Goal: Task Accomplishment & Management: Manage account settings

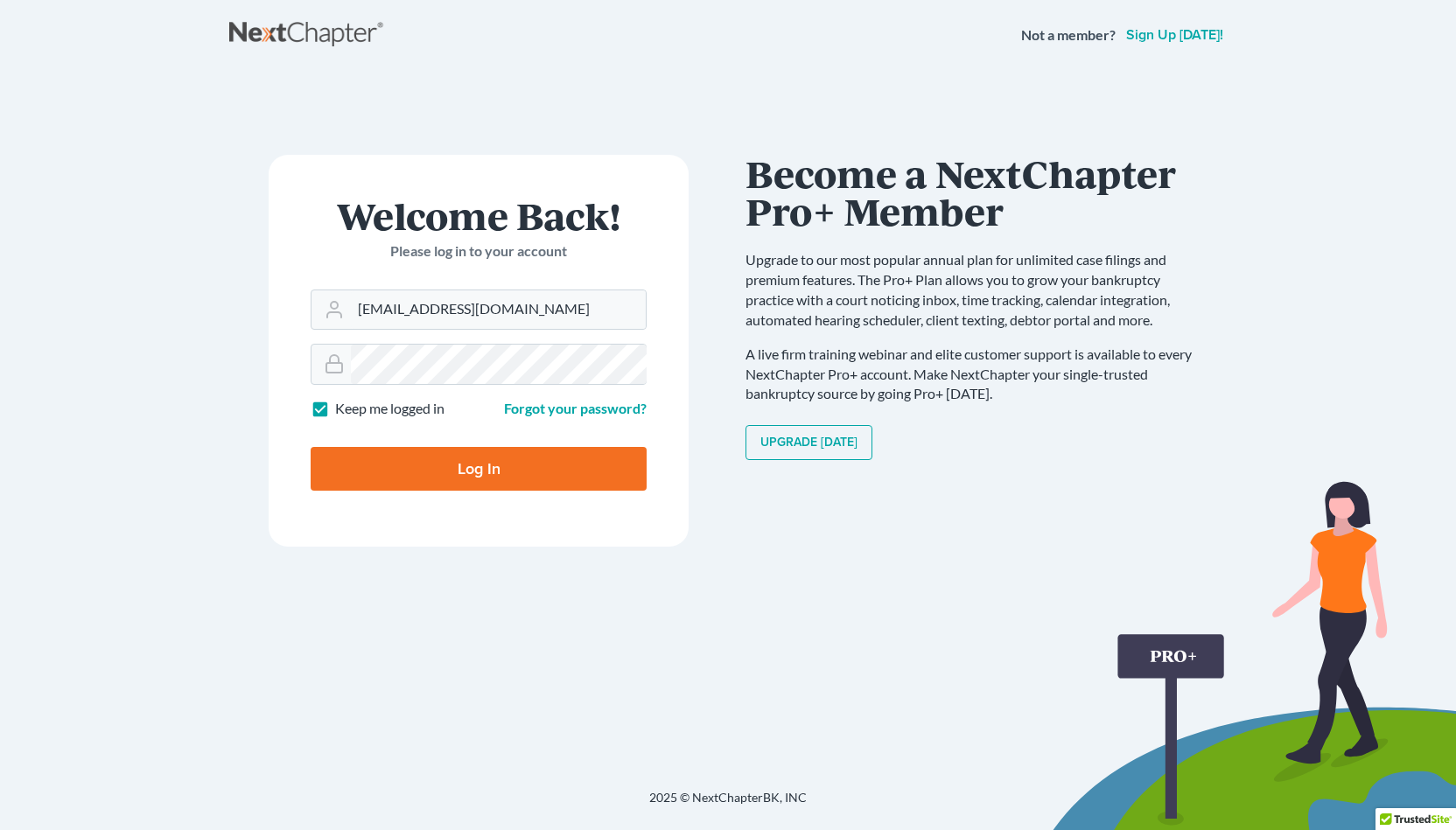
click at [469, 457] on input "Log In" at bounding box center [479, 468] width 336 height 43
type input "Thinking..."
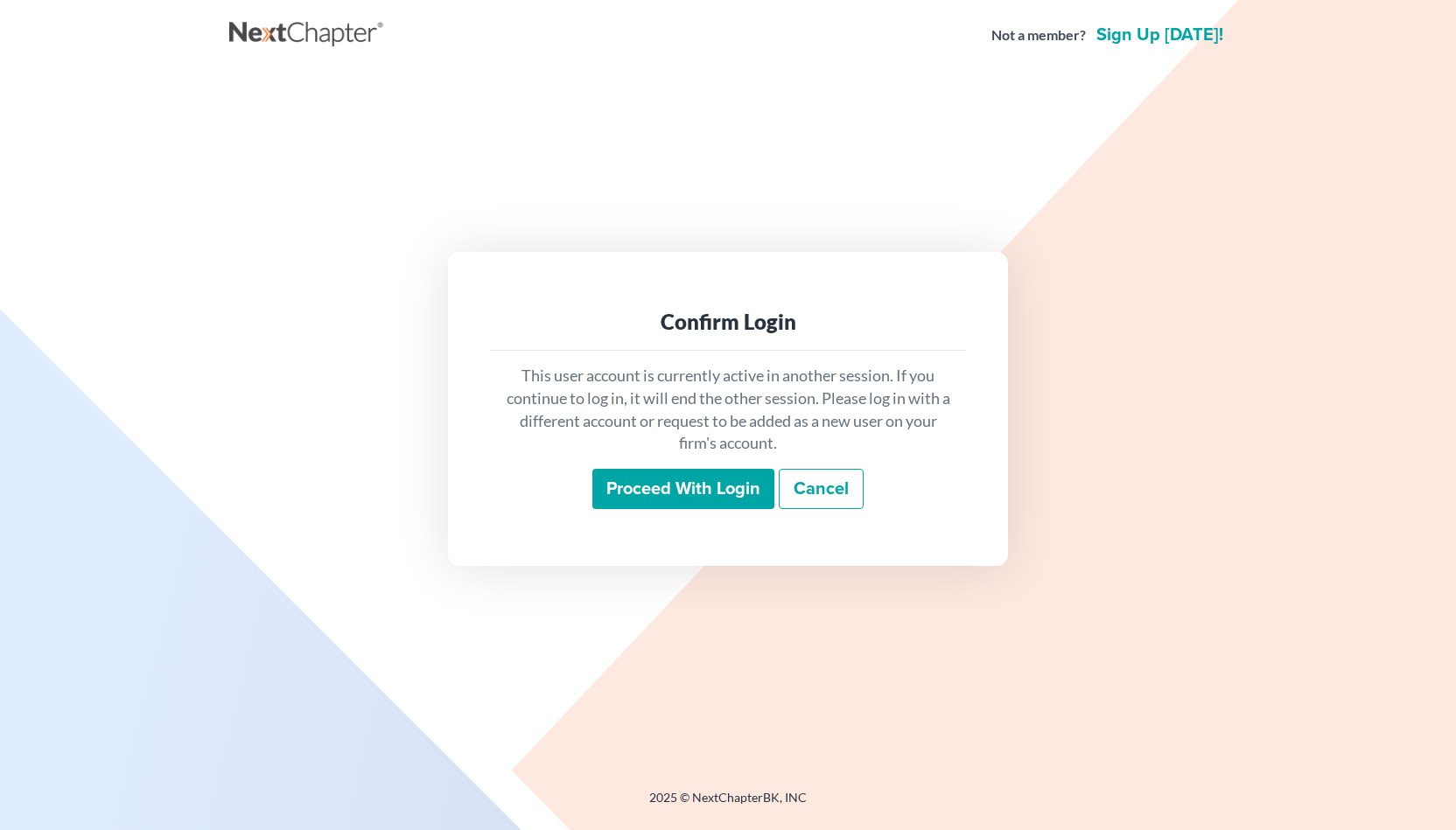
click at [680, 481] on input "Proceed with login" at bounding box center [683, 489] width 182 height 41
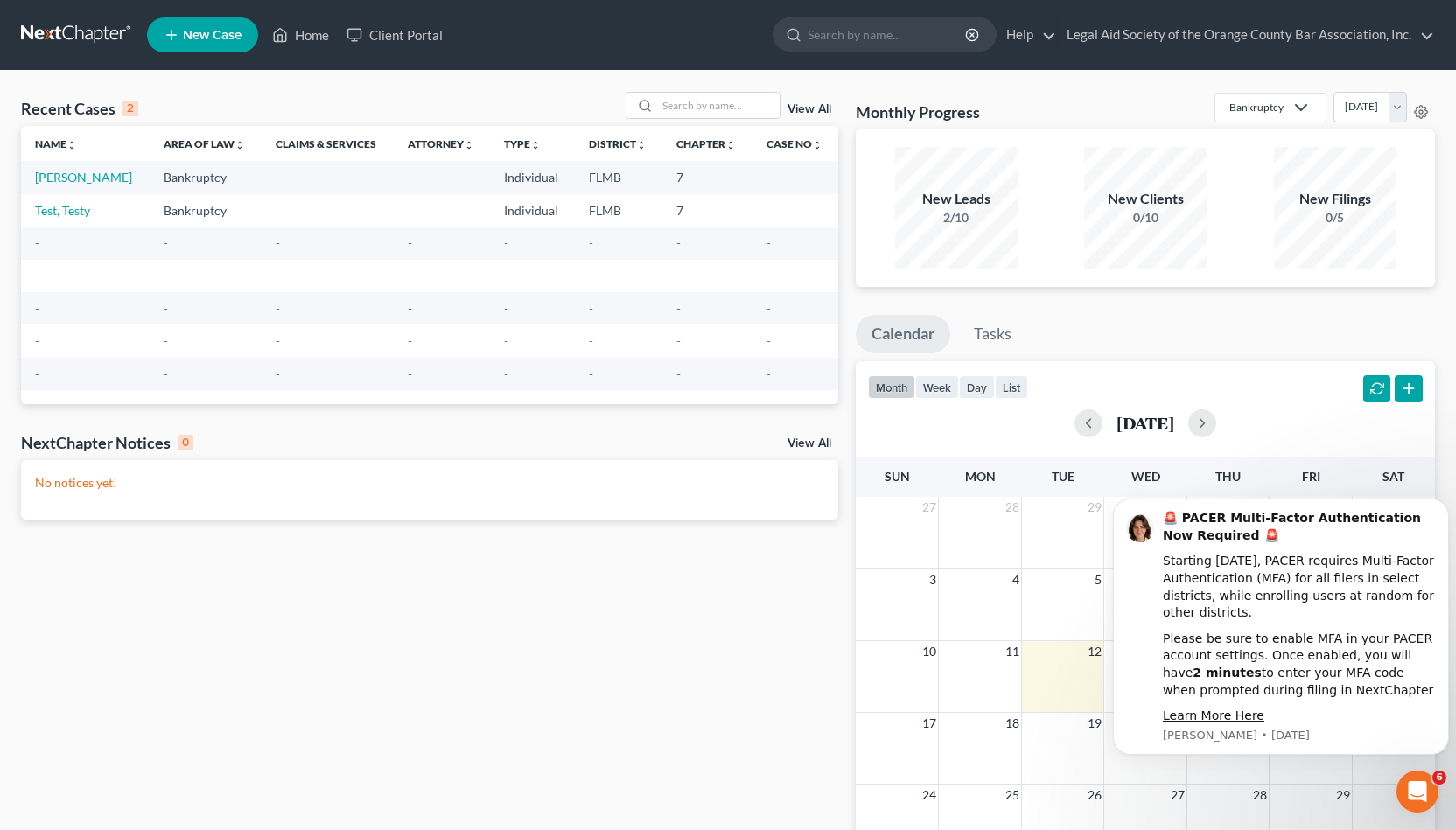
click at [760, 565] on div "Recent Cases 2 View All Name unfold_more expand_more expand_less Area of Law un…" at bounding box center [429, 525] width 834 height 866
click at [1425, 49] on link "Legal Aid Society of the Orange County Bar Association, Inc." at bounding box center [1246, 35] width 376 height 31
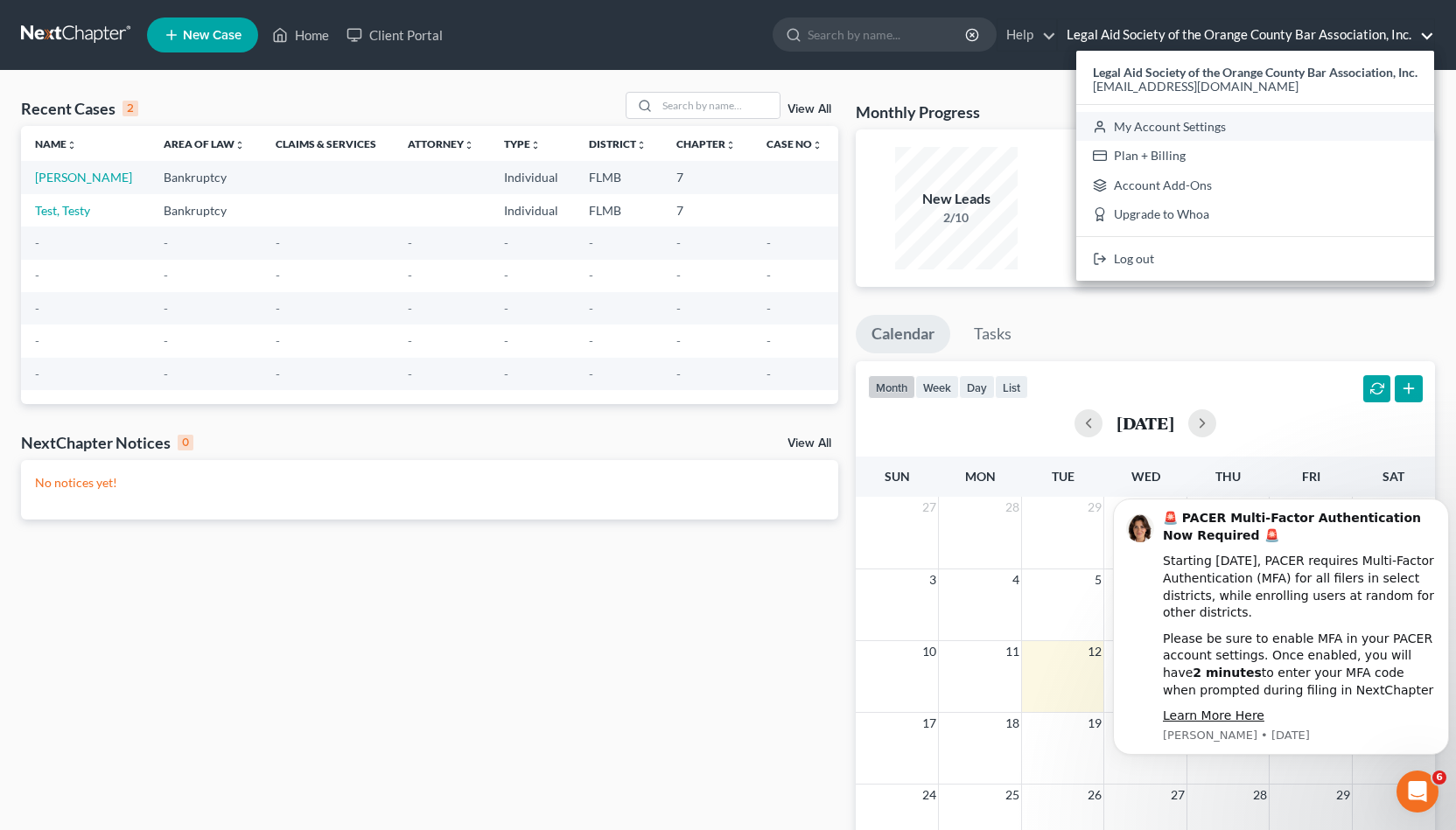
click at [1240, 121] on link "My Account Settings" at bounding box center [1255, 126] width 358 height 30
select select "24"
select select "9"
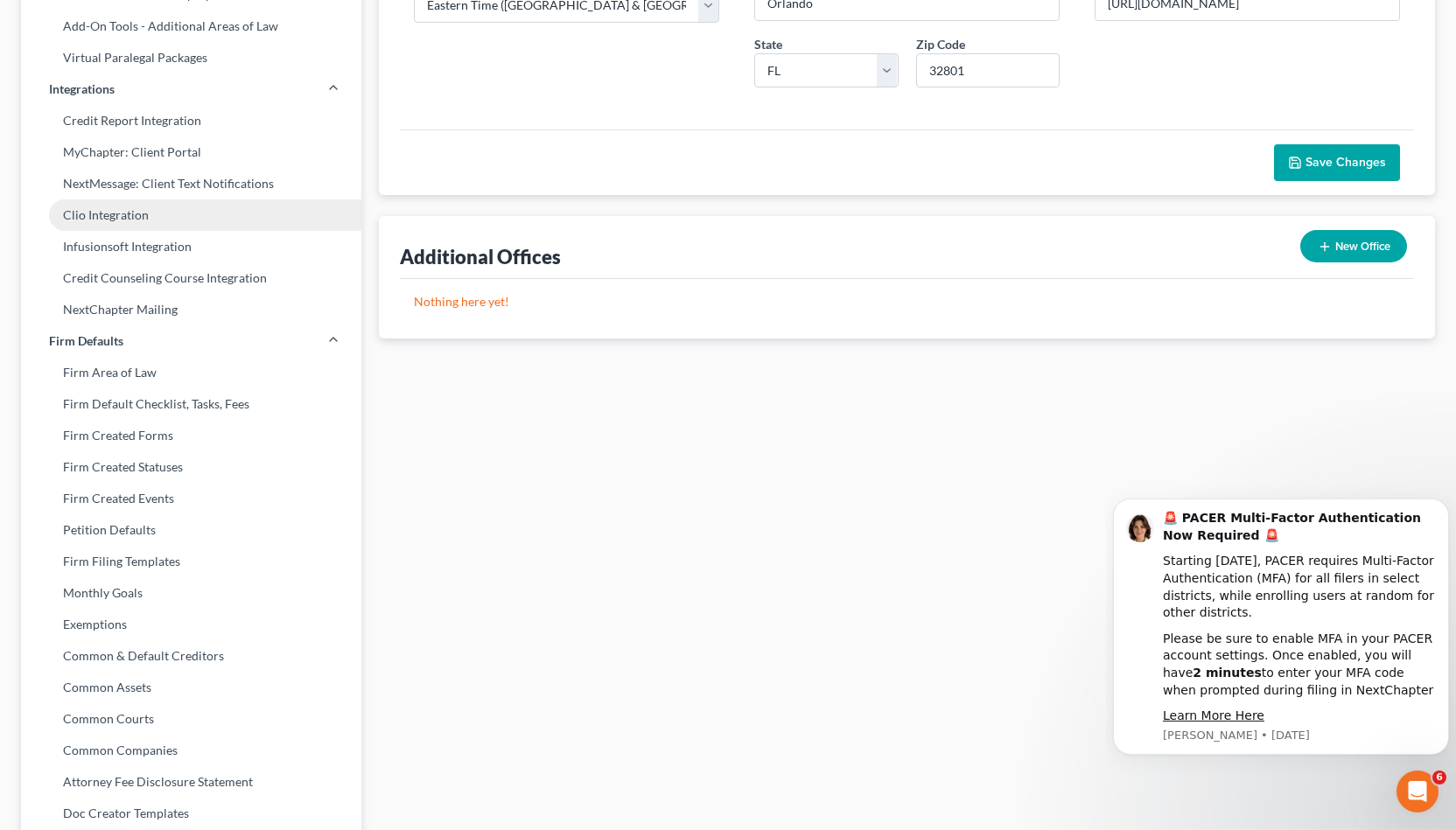
scroll to position [497, 0]
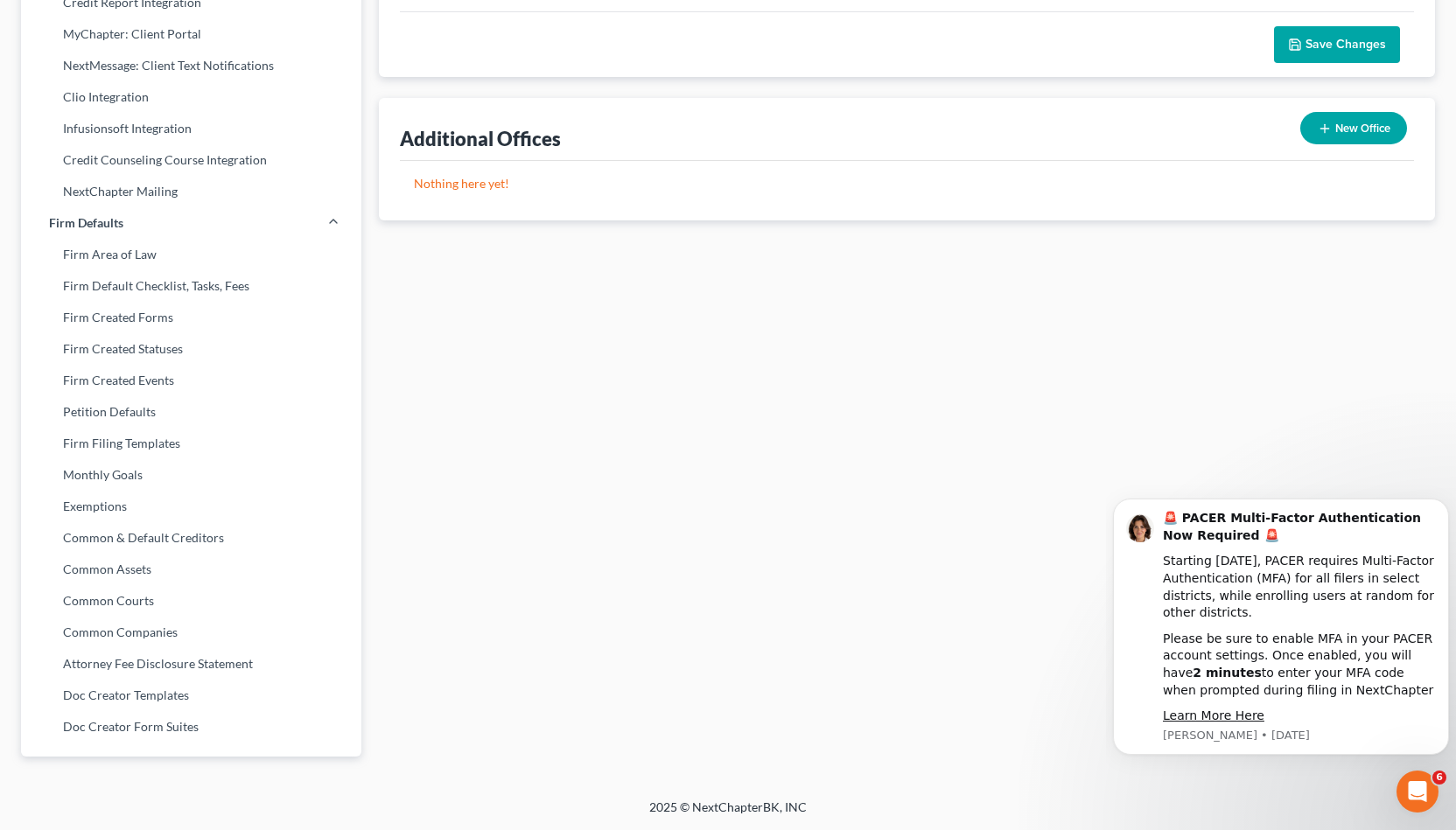
click at [498, 337] on div "My Firm Details Firm Name * Legal Aid Society of the Orange County Bar Associat…" at bounding box center [906, 186] width 1073 height 1182
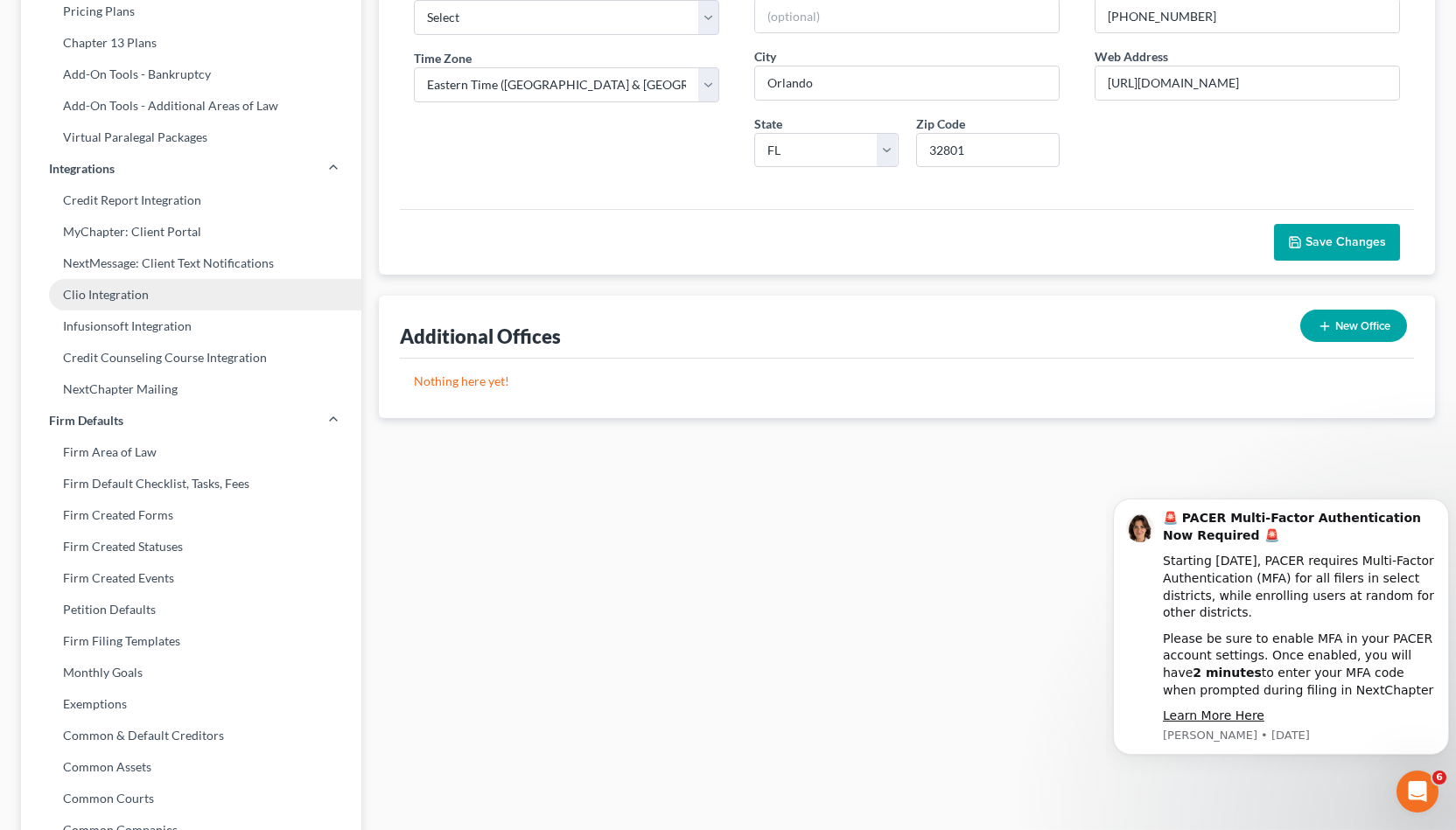
scroll to position [298, 0]
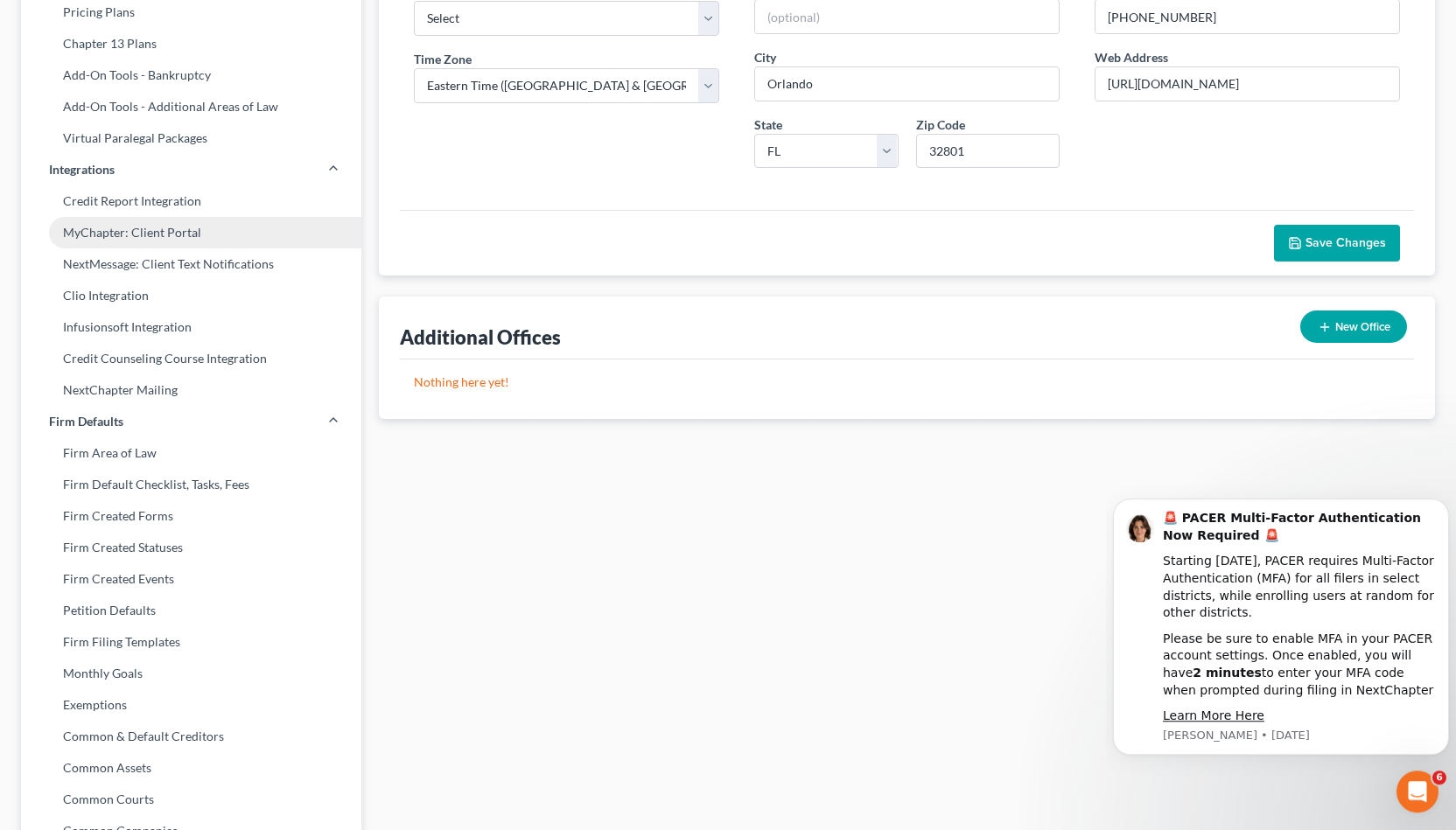
click at [276, 234] on link "MyChapter: Client Portal" at bounding box center [191, 232] width 340 height 31
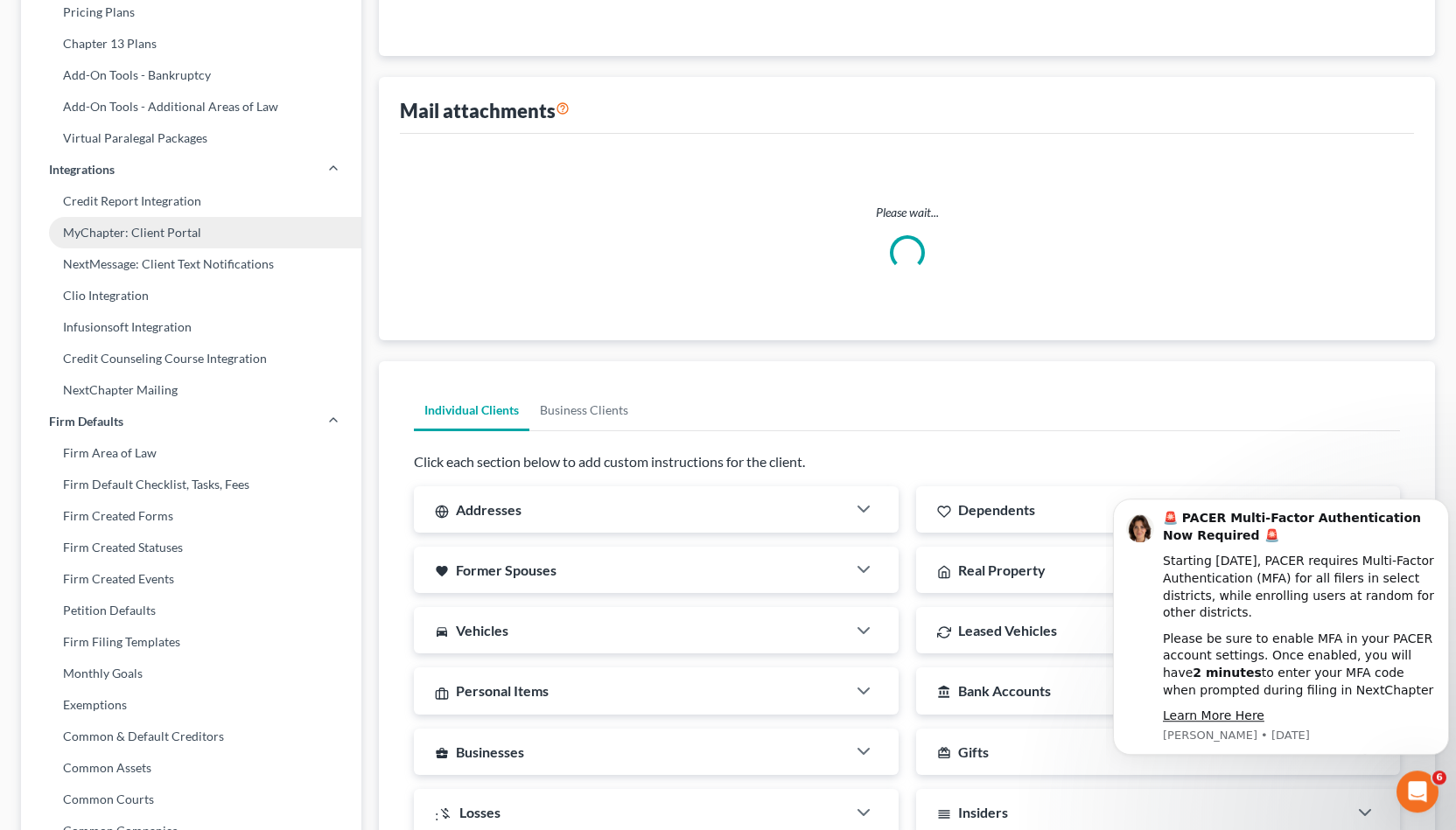
scroll to position [4, 0]
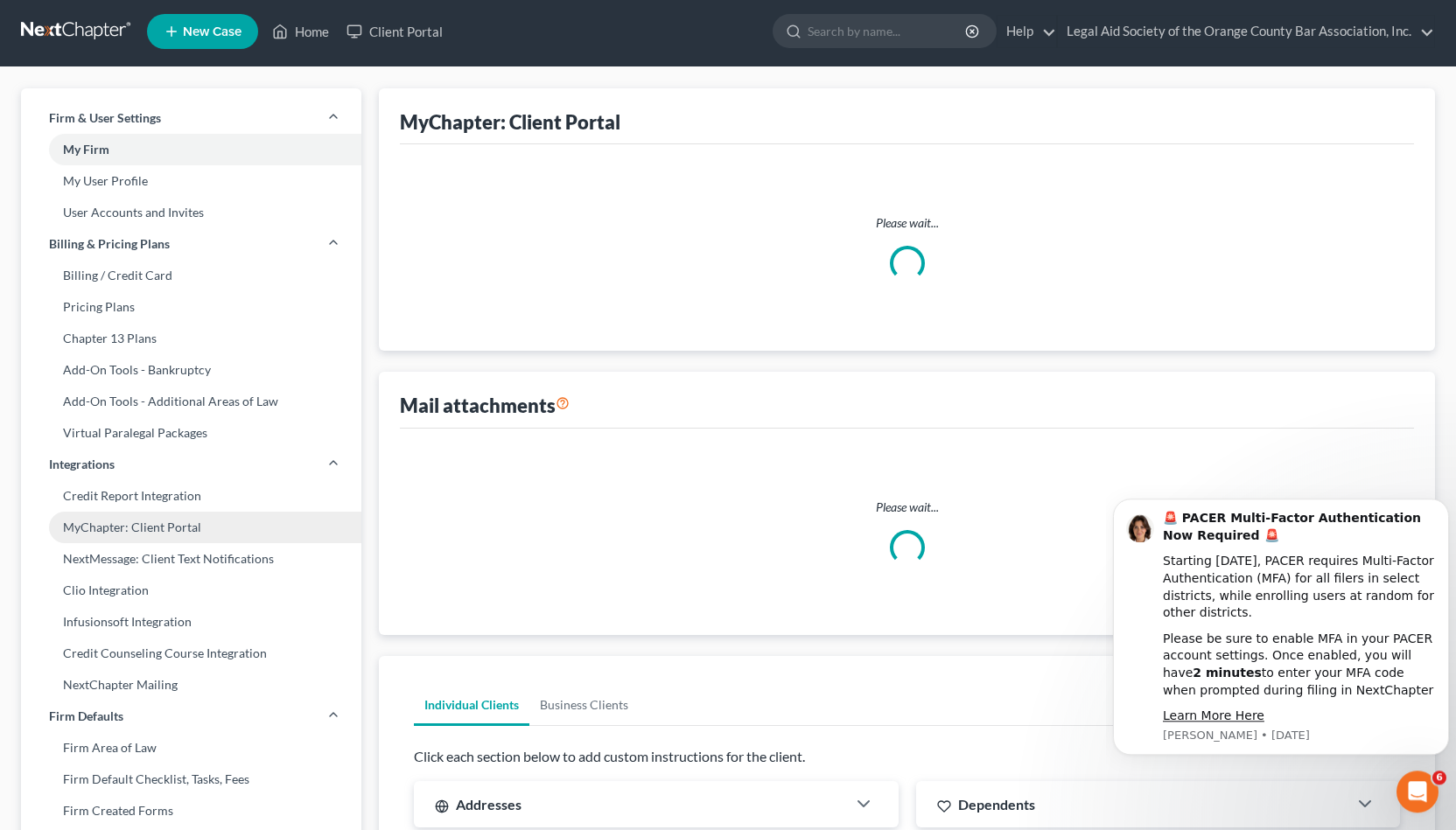
select select
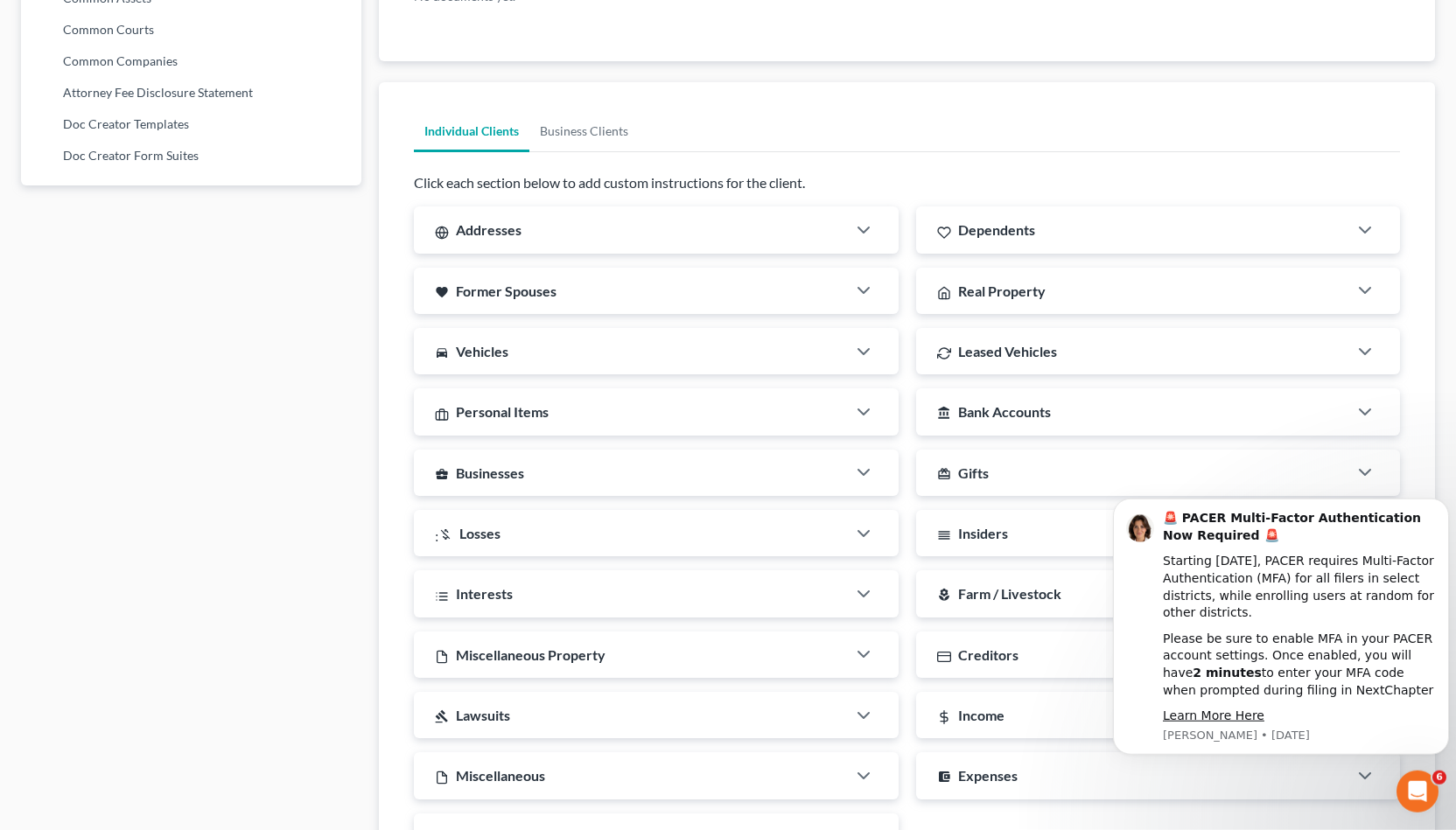
scroll to position [1189, 0]
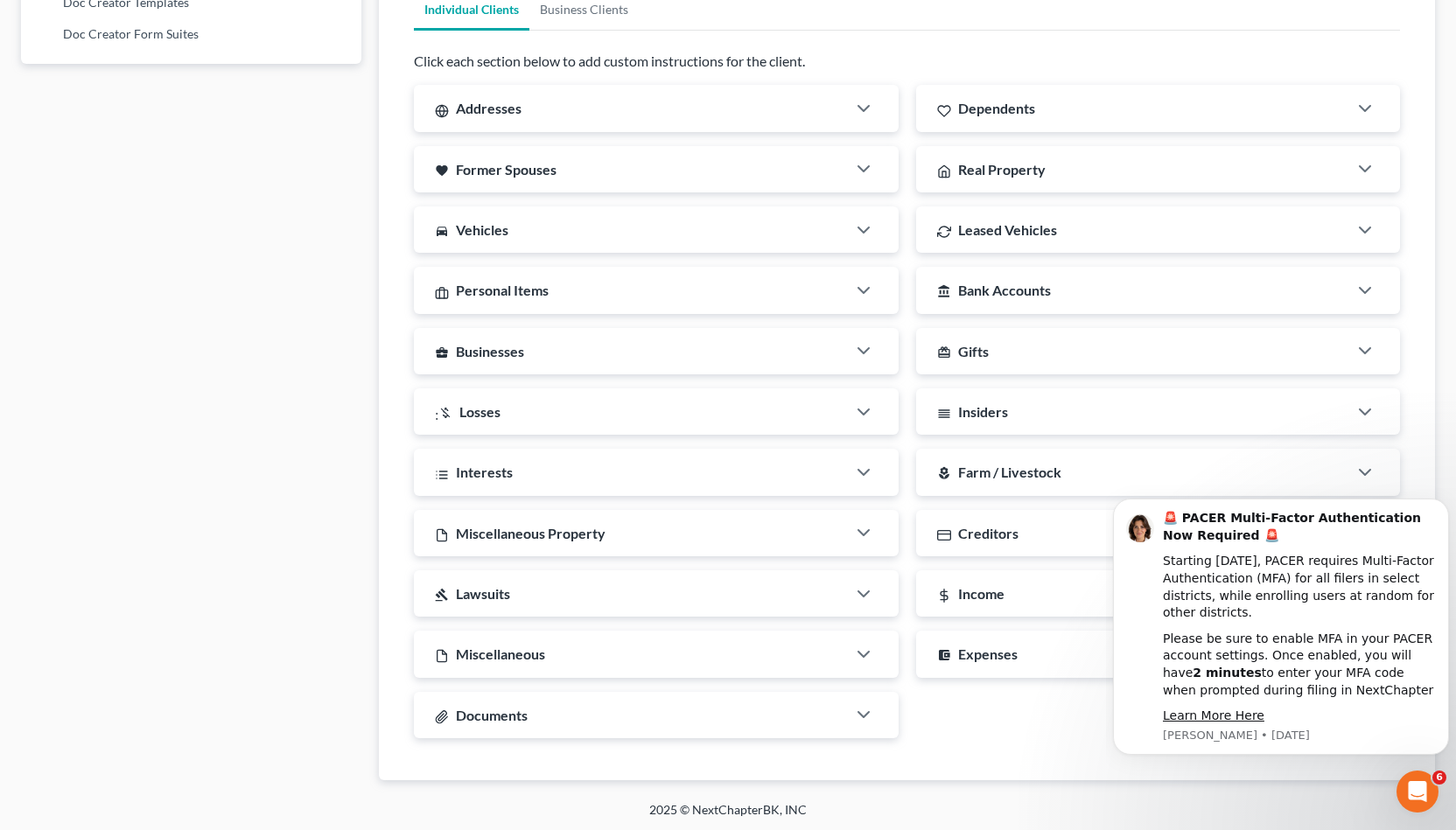
click at [772, 480] on div "Interests" at bounding box center [629, 471] width 432 height 46
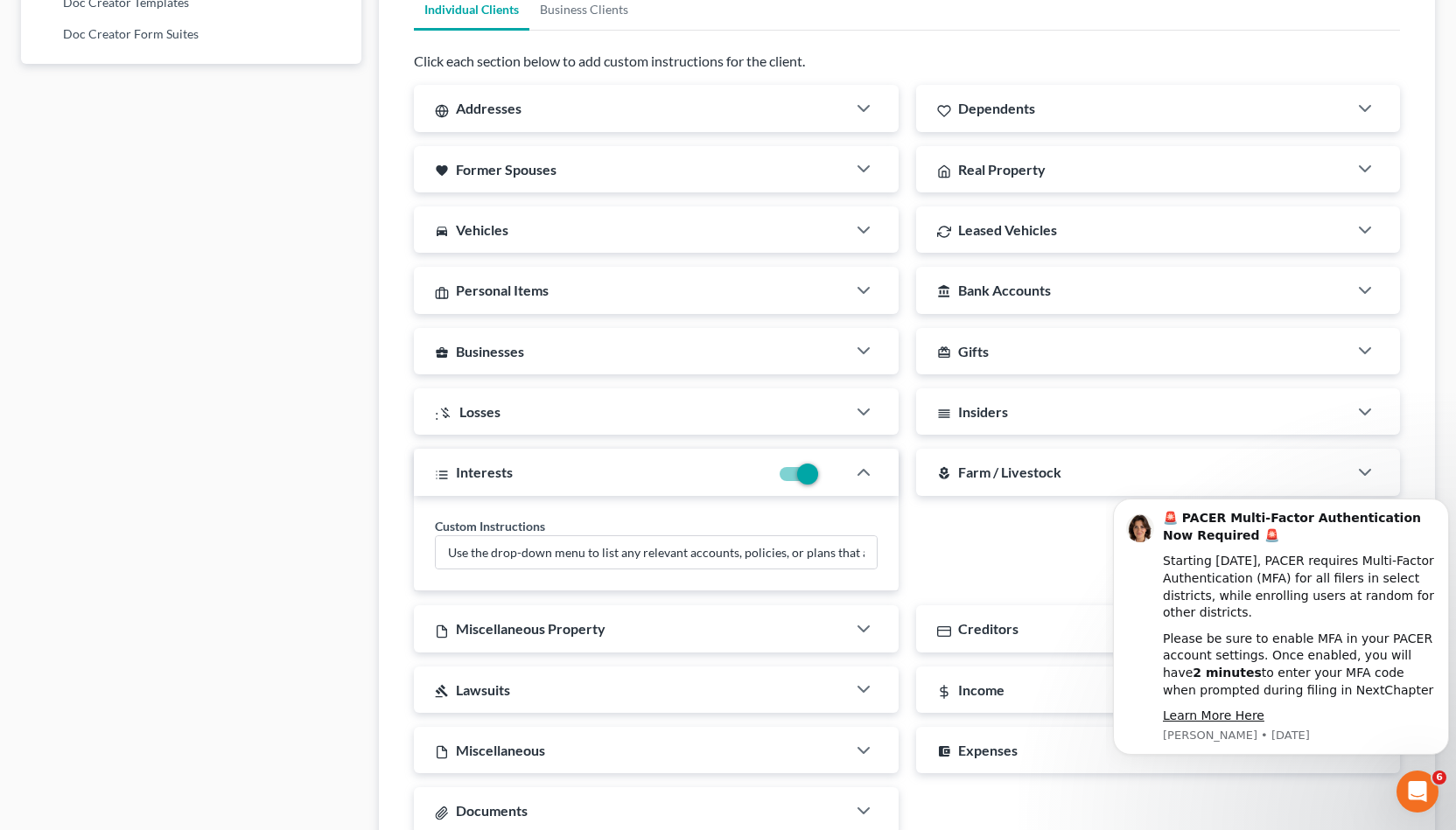
scroll to position [1285, 0]
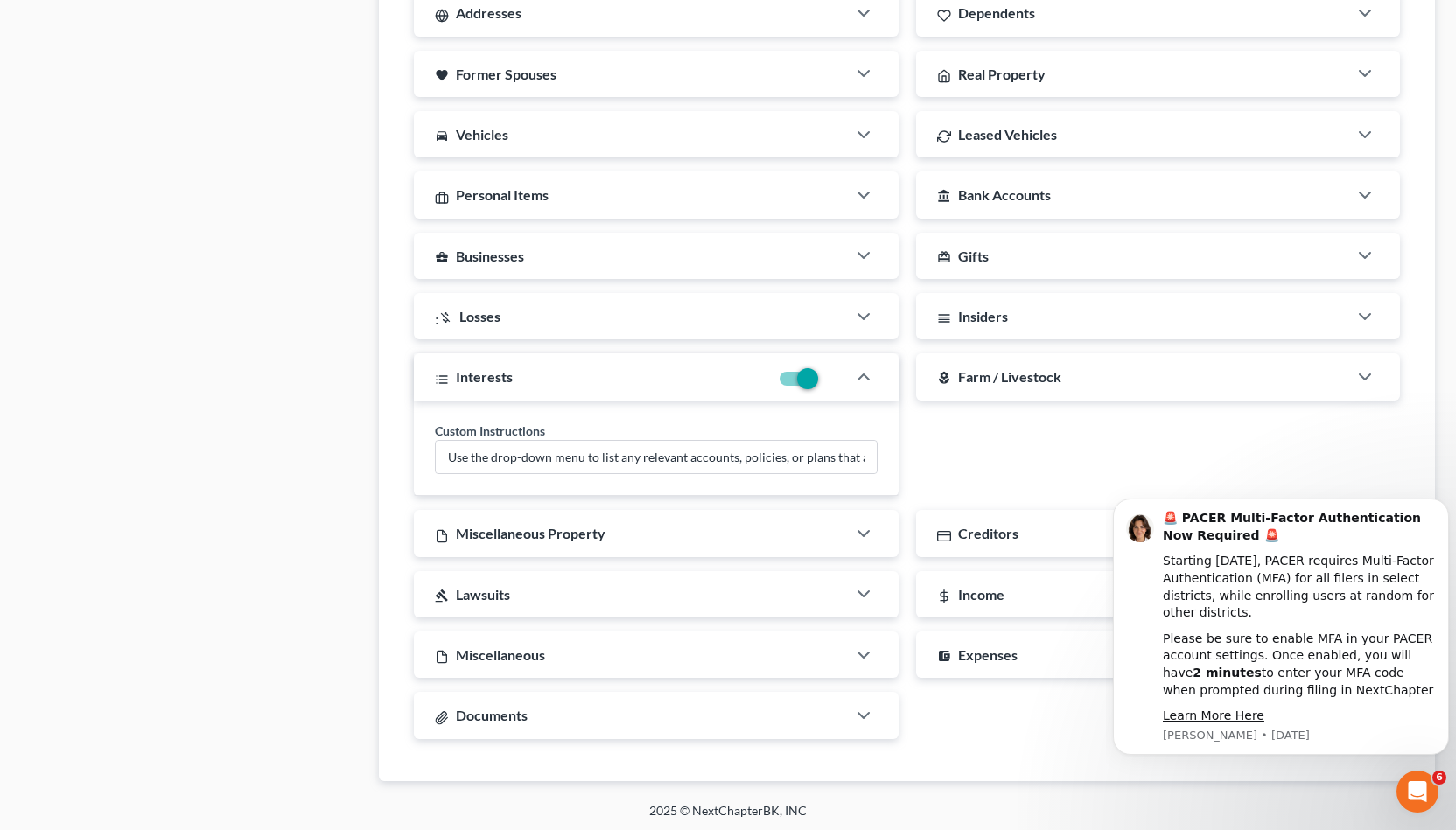
click at [965, 587] on span "Income" at bounding box center [981, 594] width 46 height 17
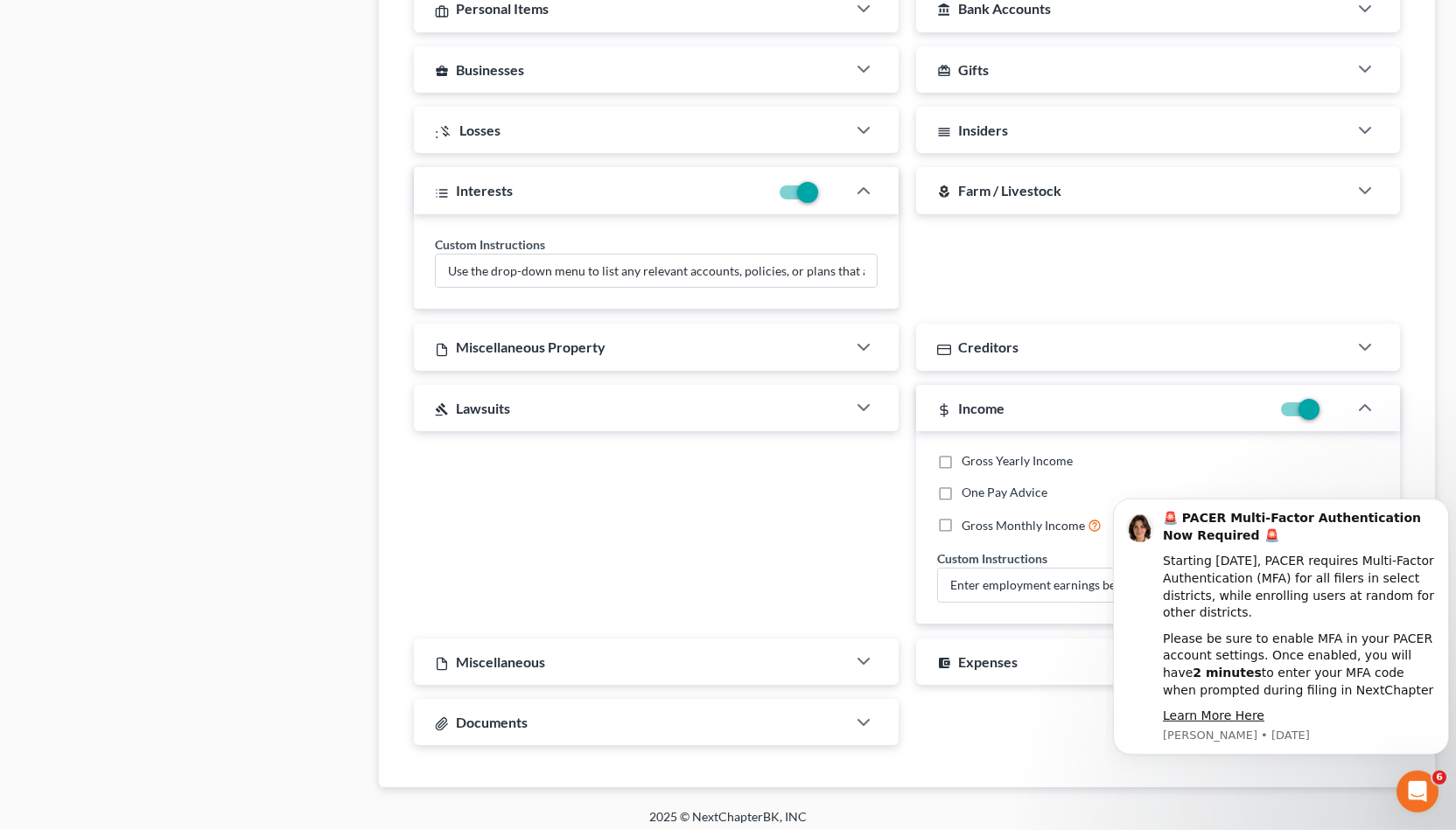
scroll to position [1476, 0]
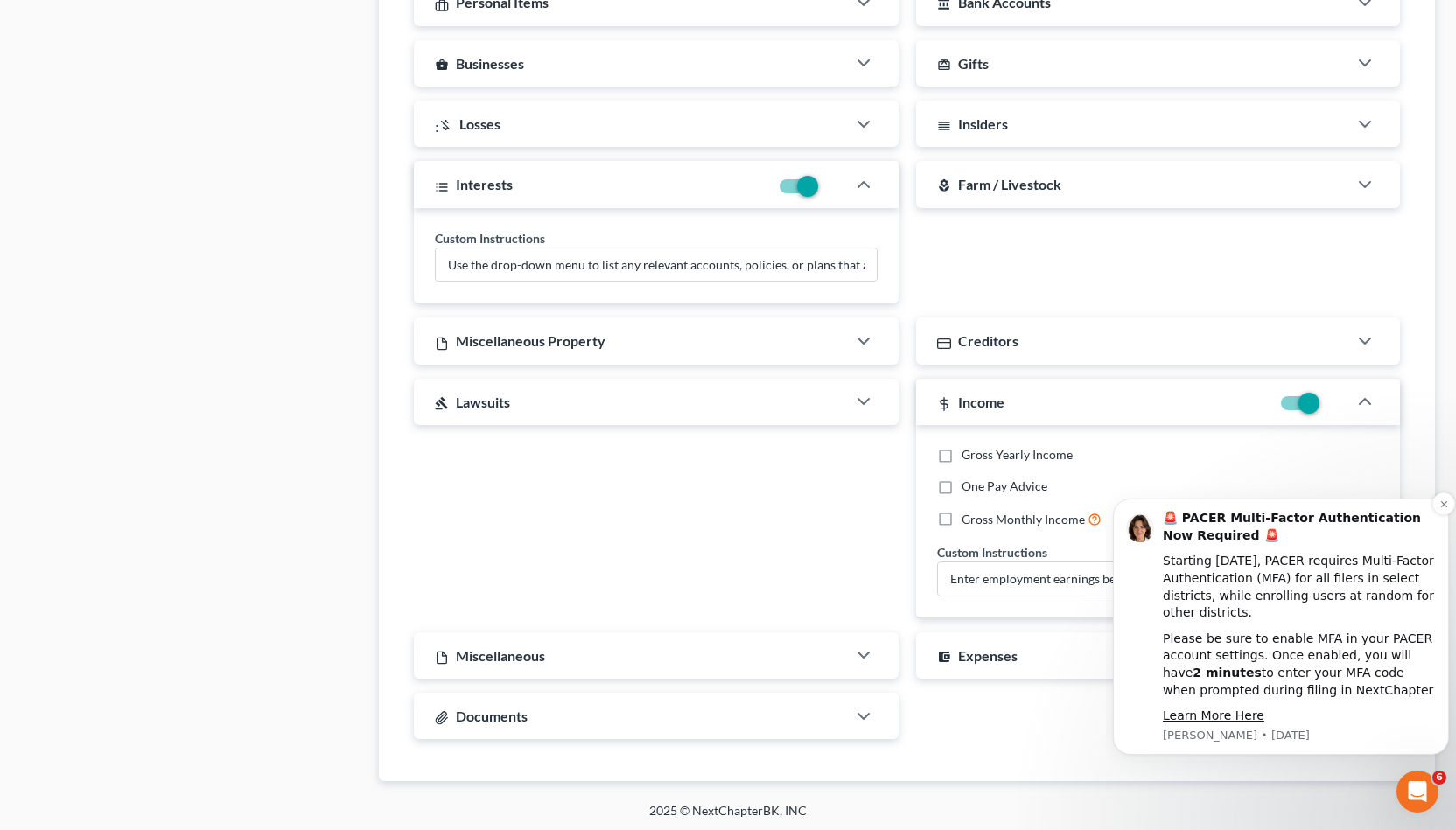
click at [1430, 506] on div "🚨 PACER Multi-Factor Authentication Now Required 🚨 Starting [DATE], PACER requi…" at bounding box center [1281, 626] width 336 height 256
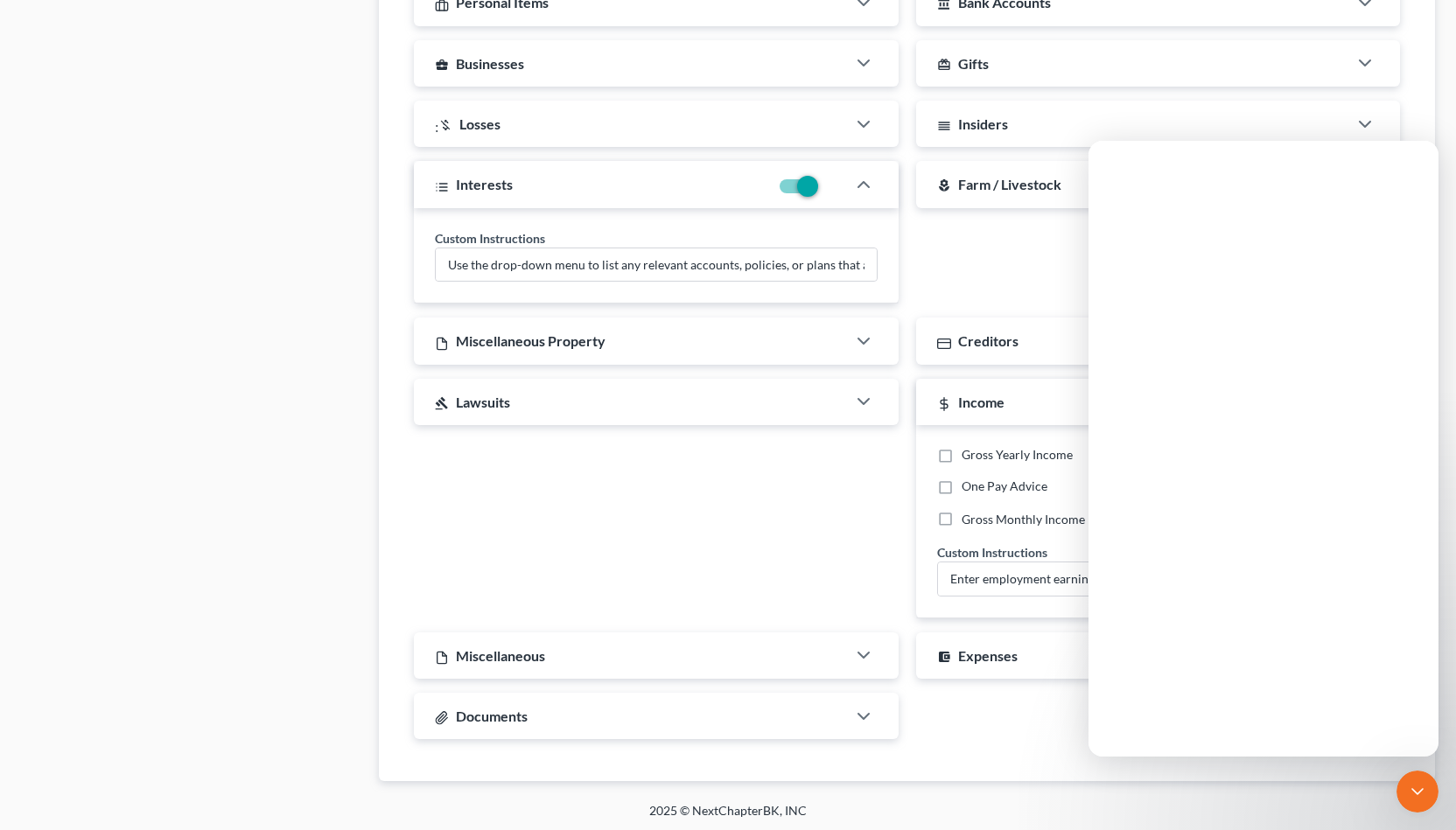
scroll to position [0, 0]
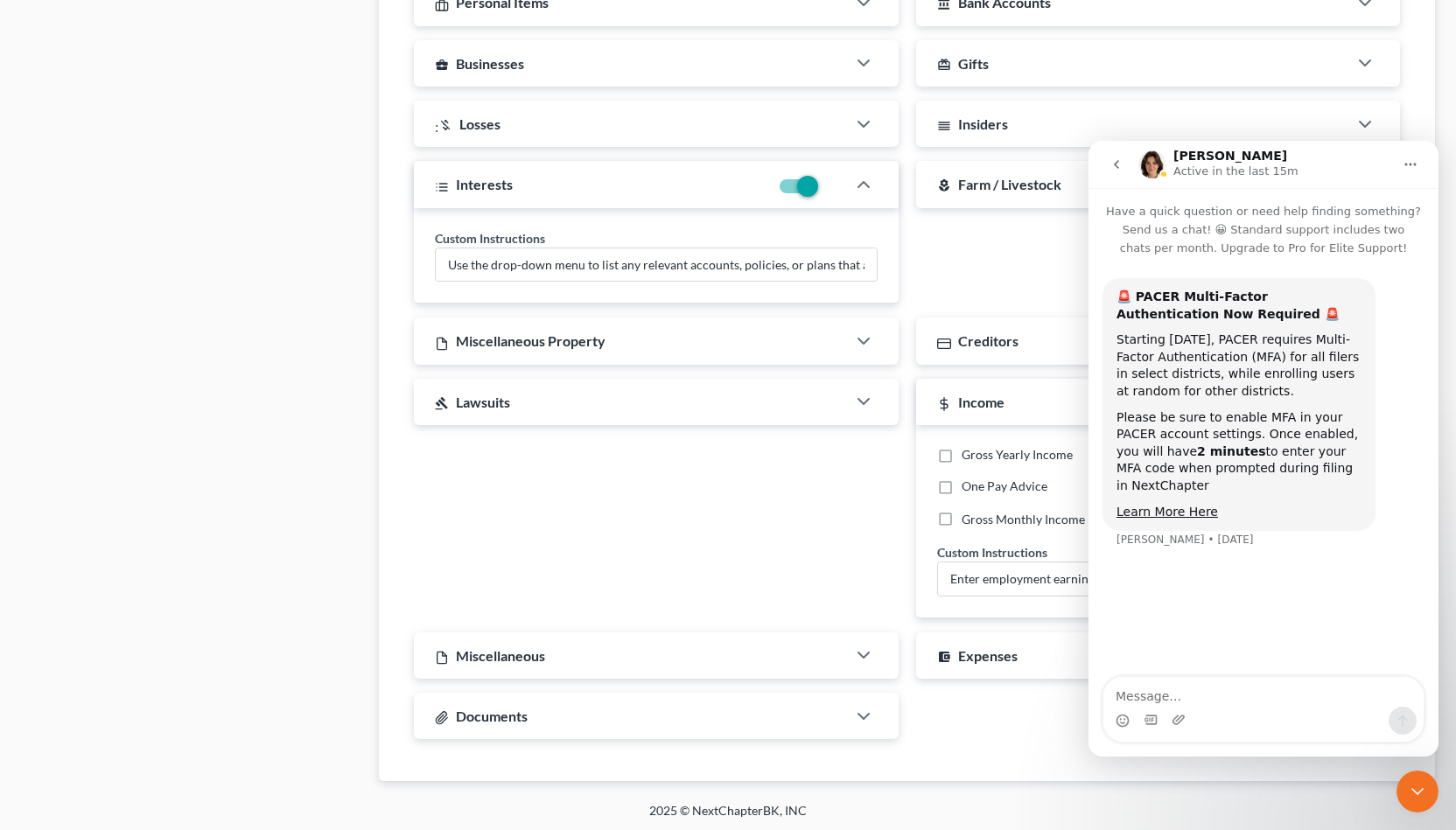
click at [965, 599] on div "Gross Yearly Income One Pay Advice Gross Monthly Income Custom Instructions Ent…" at bounding box center [1158, 522] width 484 height 194
click at [975, 587] on input "Enter employment earnings before taxes and deductions are taken. On the next ta…" at bounding box center [1158, 579] width 441 height 33
click at [1395, 166] on button "Home" at bounding box center [1410, 164] width 33 height 33
click at [1116, 176] on button "go back" at bounding box center [1116, 164] width 33 height 33
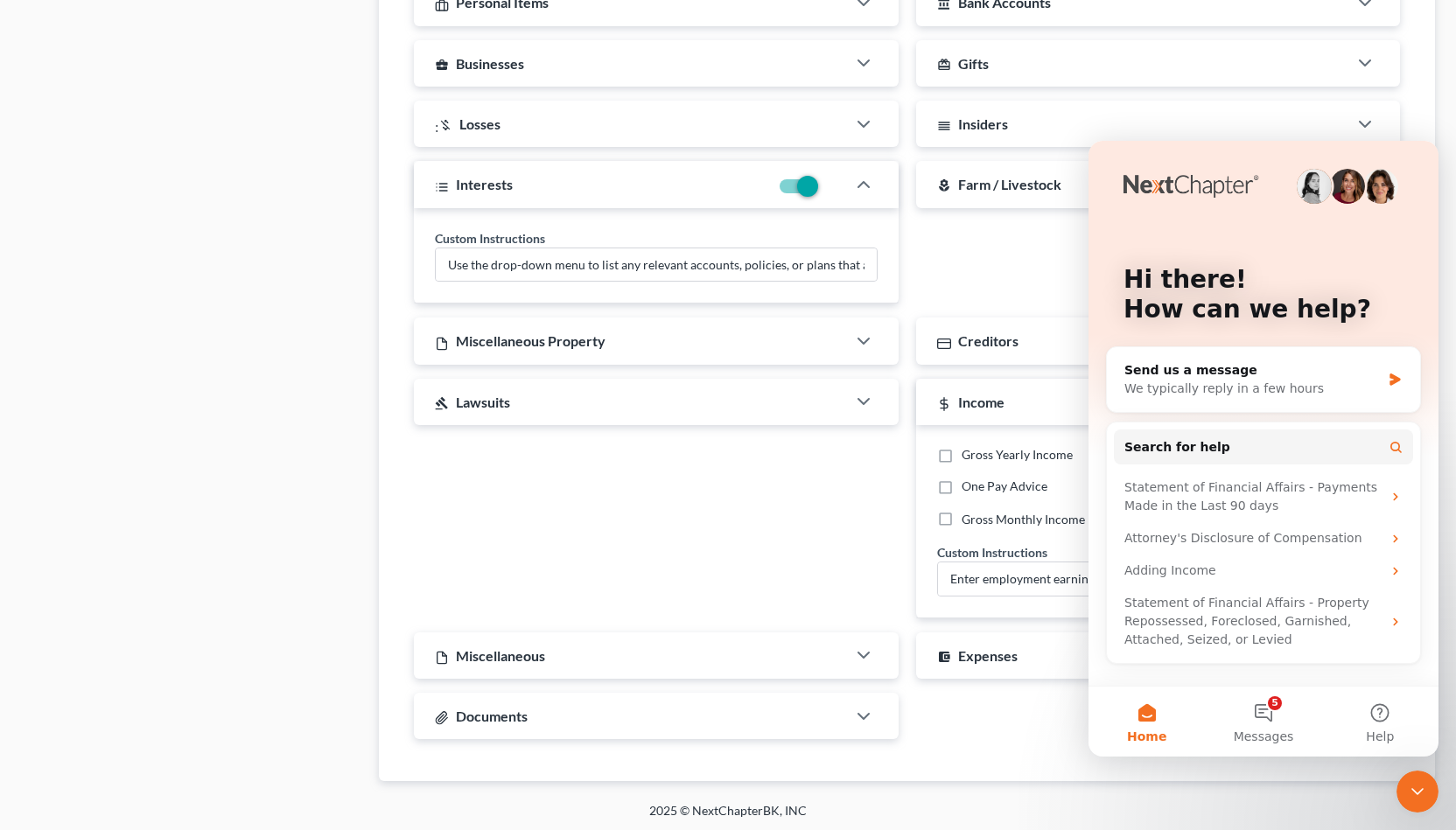
click at [1004, 717] on div "Addresses Custom Instructions List all addresses where you have lived in the la…" at bounding box center [906, 275] width 1003 height 955
click at [983, 241] on div "local_florist Farm / Livestock Custom Instructions Use the drop-down menu to li…" at bounding box center [1158, 231] width 502 height 143
click at [1140, 733] on span "Home" at bounding box center [1146, 736] width 40 height 12
click at [1032, 288] on div "local_florist Farm / Livestock Custom Instructions Use the drop-down menu to li…" at bounding box center [1158, 231] width 502 height 143
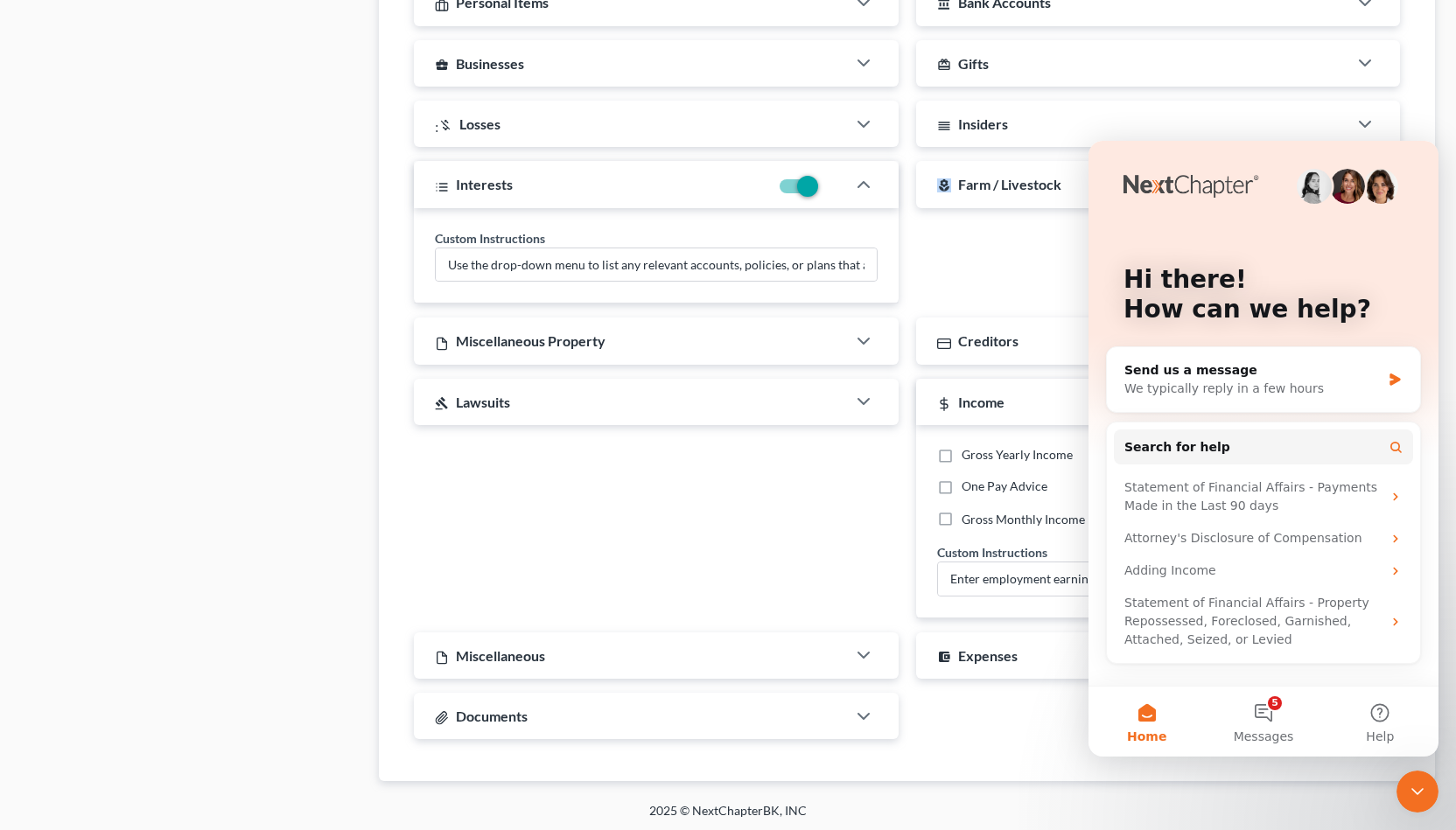
click at [1032, 288] on div "local_florist Farm / Livestock Custom Instructions Use the drop-down menu to li…" at bounding box center [1158, 231] width 502 height 143
click at [1162, 734] on span "Home" at bounding box center [1146, 736] width 40 height 12
click at [1277, 726] on button "5 Messages" at bounding box center [1263, 721] width 116 height 70
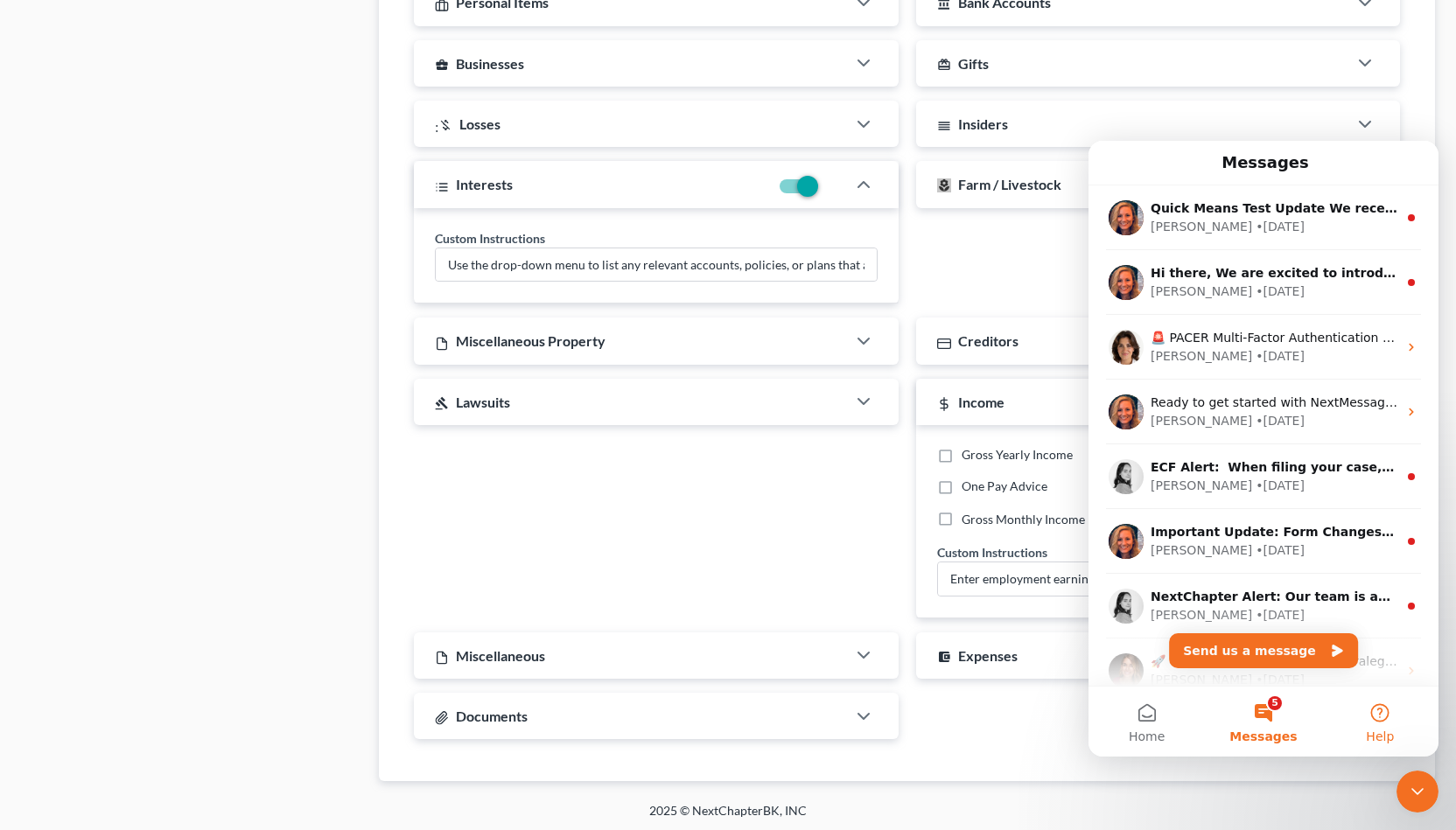
click at [1353, 724] on button "Help" at bounding box center [1380, 721] width 116 height 70
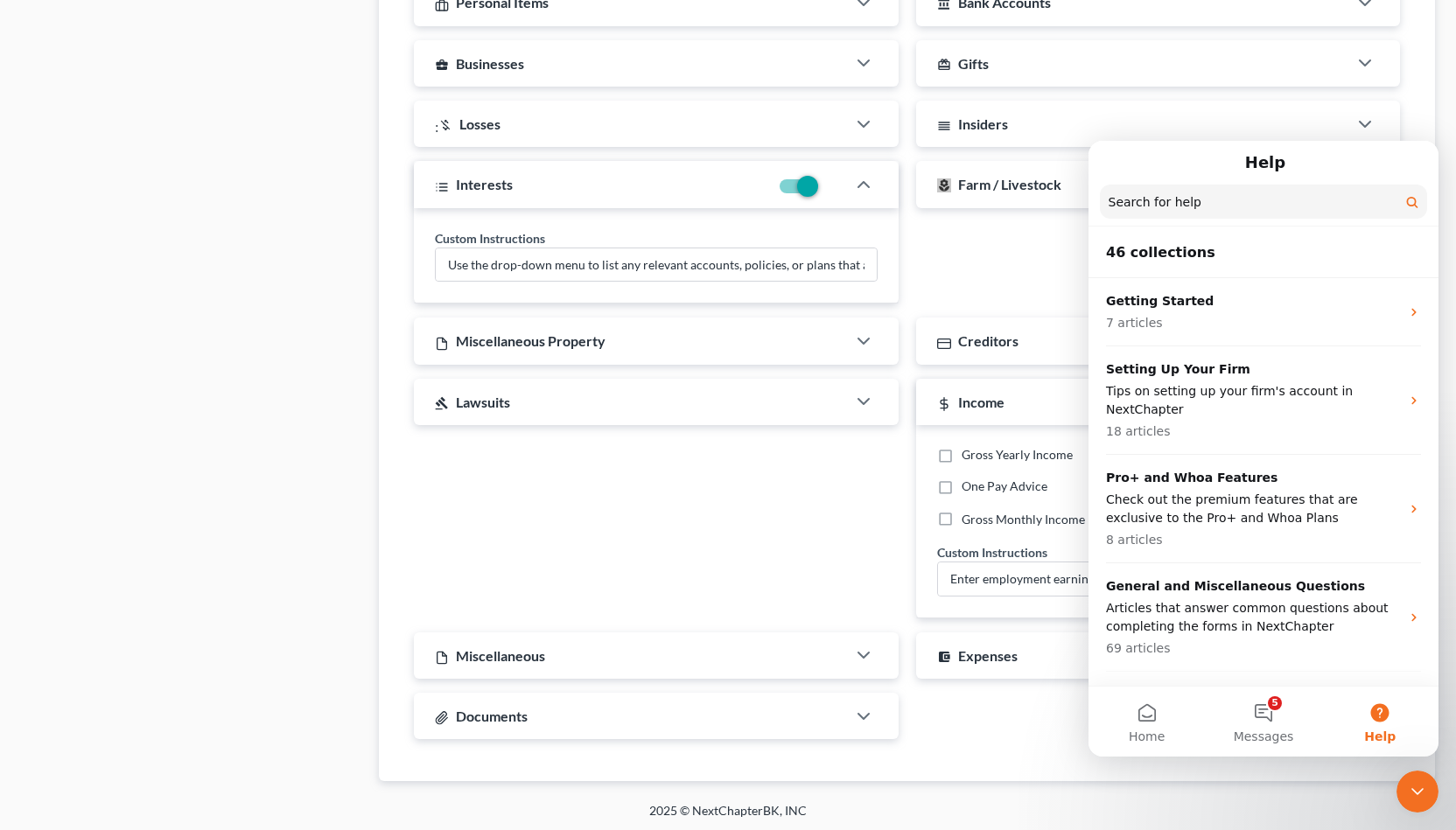
click at [1375, 717] on button "Help" at bounding box center [1380, 721] width 116 height 70
click at [1156, 725] on button "Home" at bounding box center [1146, 721] width 116 height 70
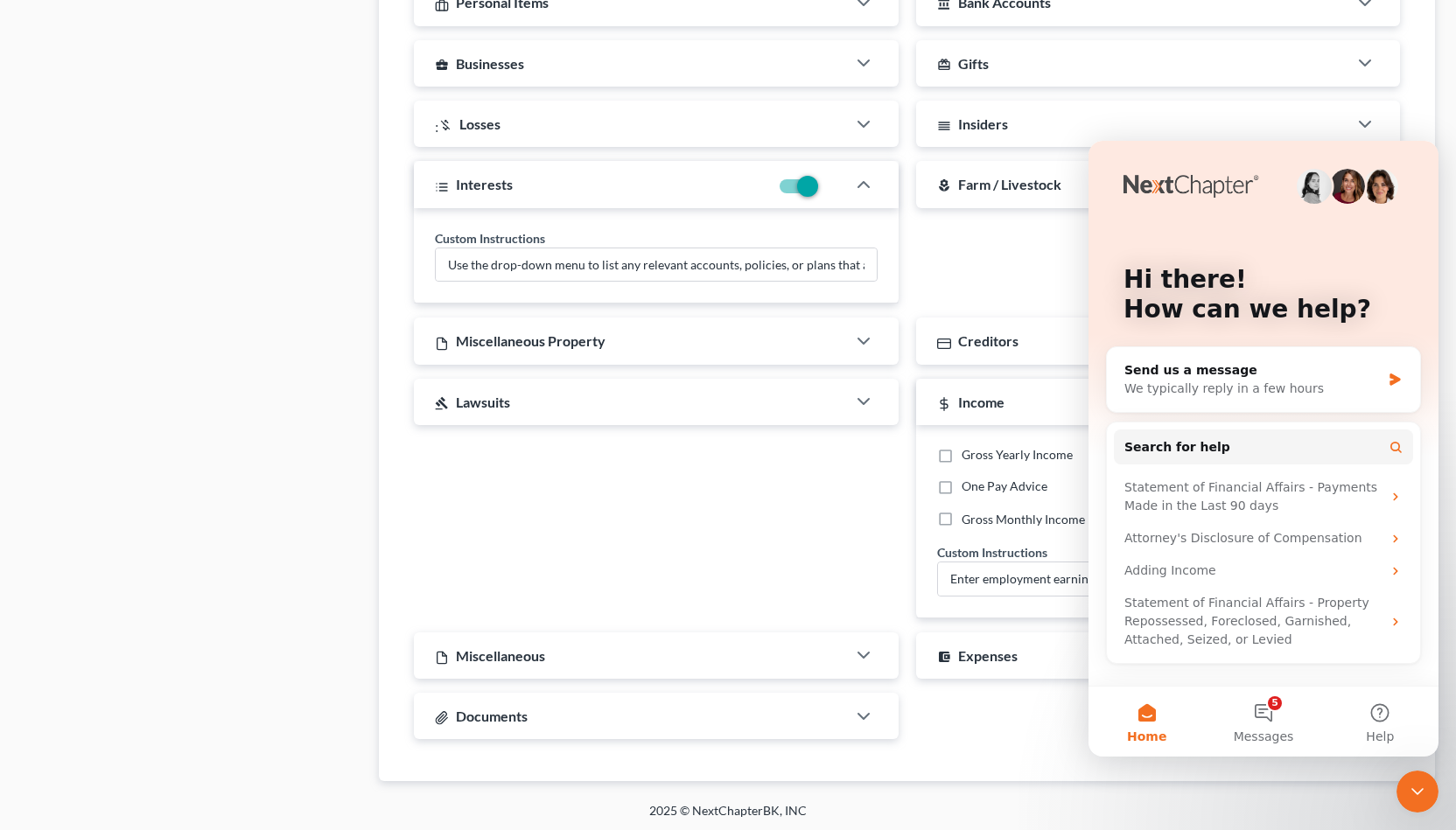
click at [1016, 226] on div "local_florist Farm / Livestock Custom Instructions Use the drop-down menu to li…" at bounding box center [1158, 231] width 502 height 143
click at [1341, 177] on img "Intercom messenger" at bounding box center [1347, 186] width 35 height 35
click at [1428, 781] on div "Close Intercom Messenger" at bounding box center [1417, 791] width 42 height 42
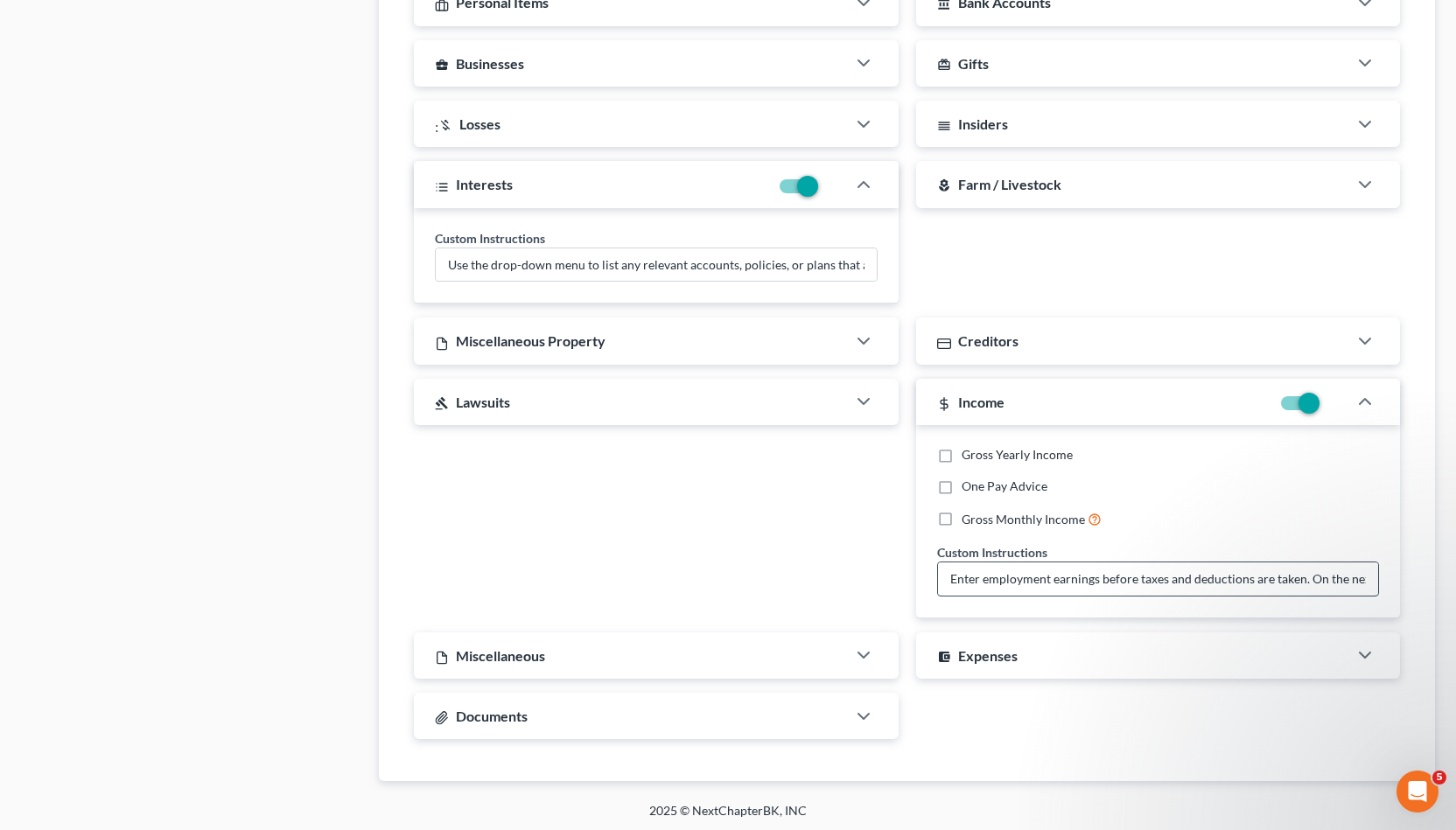
drag, startPoint x: 1289, startPoint y: 571, endPoint x: 797, endPoint y: 513, distance: 495.4
click at [937, 563] on input "Enter employment earnings before taxes and deductions are taken. On the next ta…" at bounding box center [1158, 579] width 441 height 33
click at [1059, 573] on input "Enter employment earnings before taxes and deductions are taken. On the next ta…" at bounding box center [1158, 579] width 441 height 33
drag, startPoint x: 1061, startPoint y: 581, endPoint x: 1010, endPoint y: 605, distance: 56.4
click at [1010, 596] on input "Enter employment earnings before taxes and deductions are taken. On the next ta…" at bounding box center [1158, 579] width 441 height 33
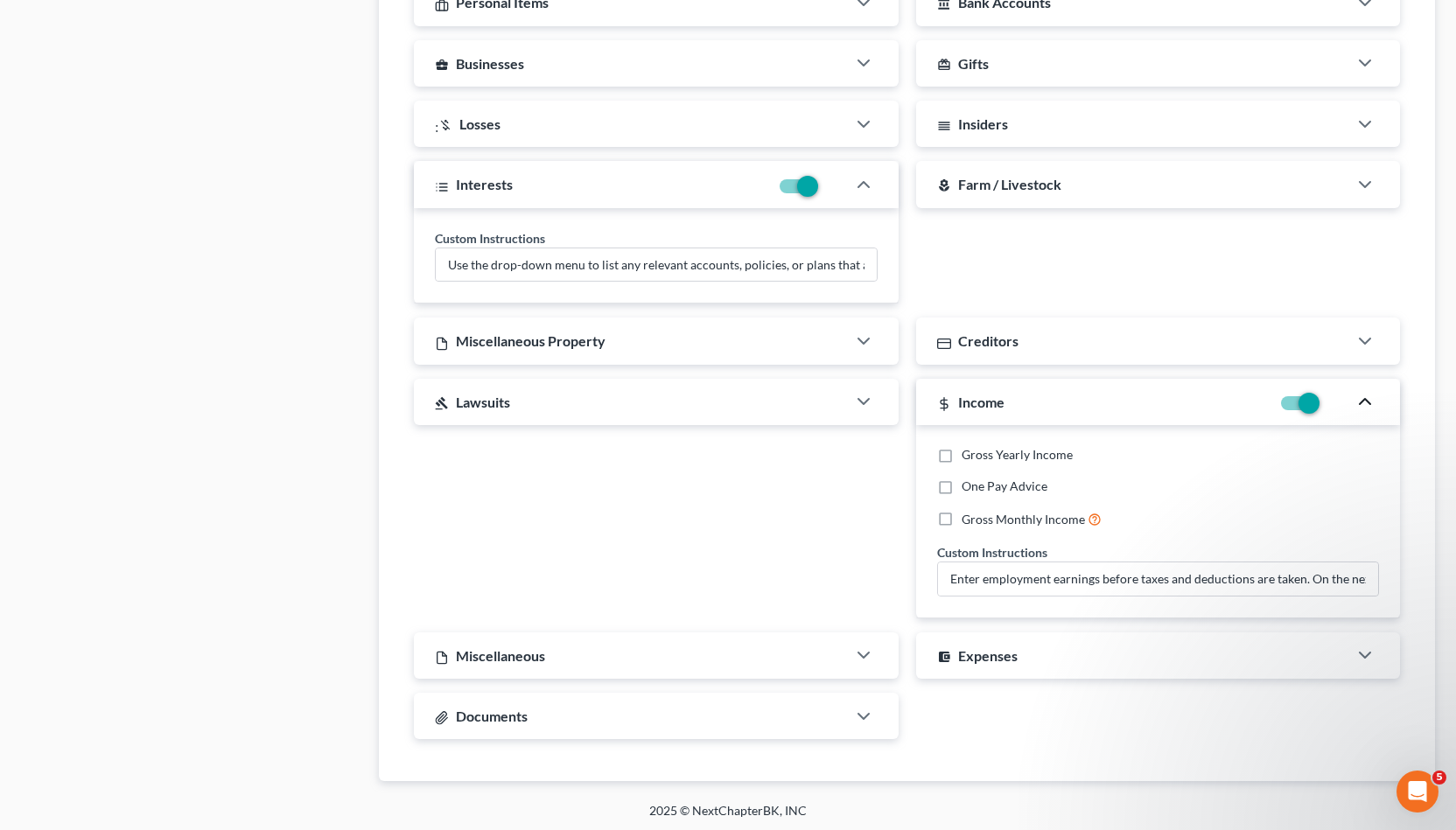
click at [1374, 394] on icon "button" at bounding box center [1365, 401] width 21 height 21
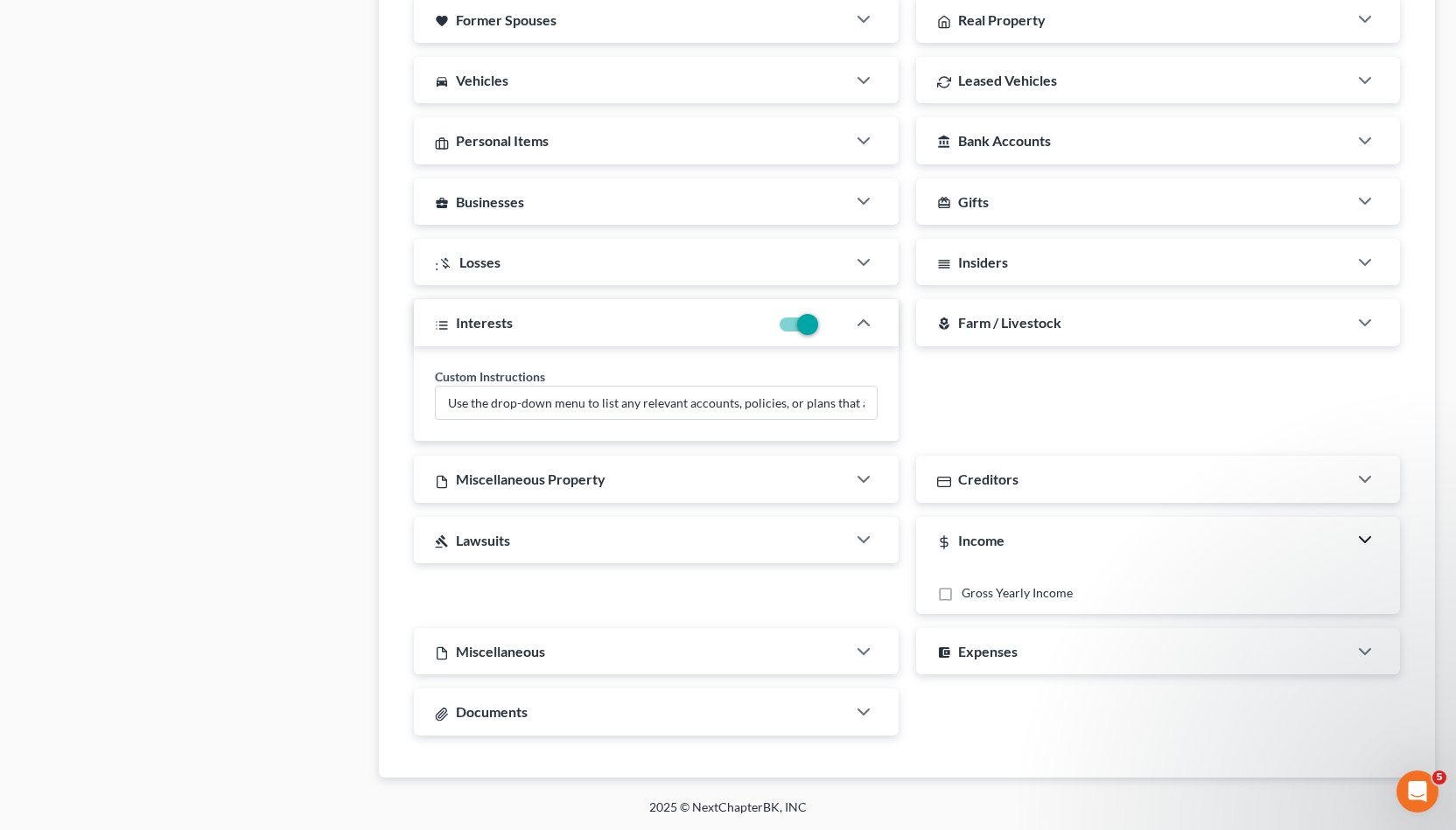
scroll to position [1285, 0]
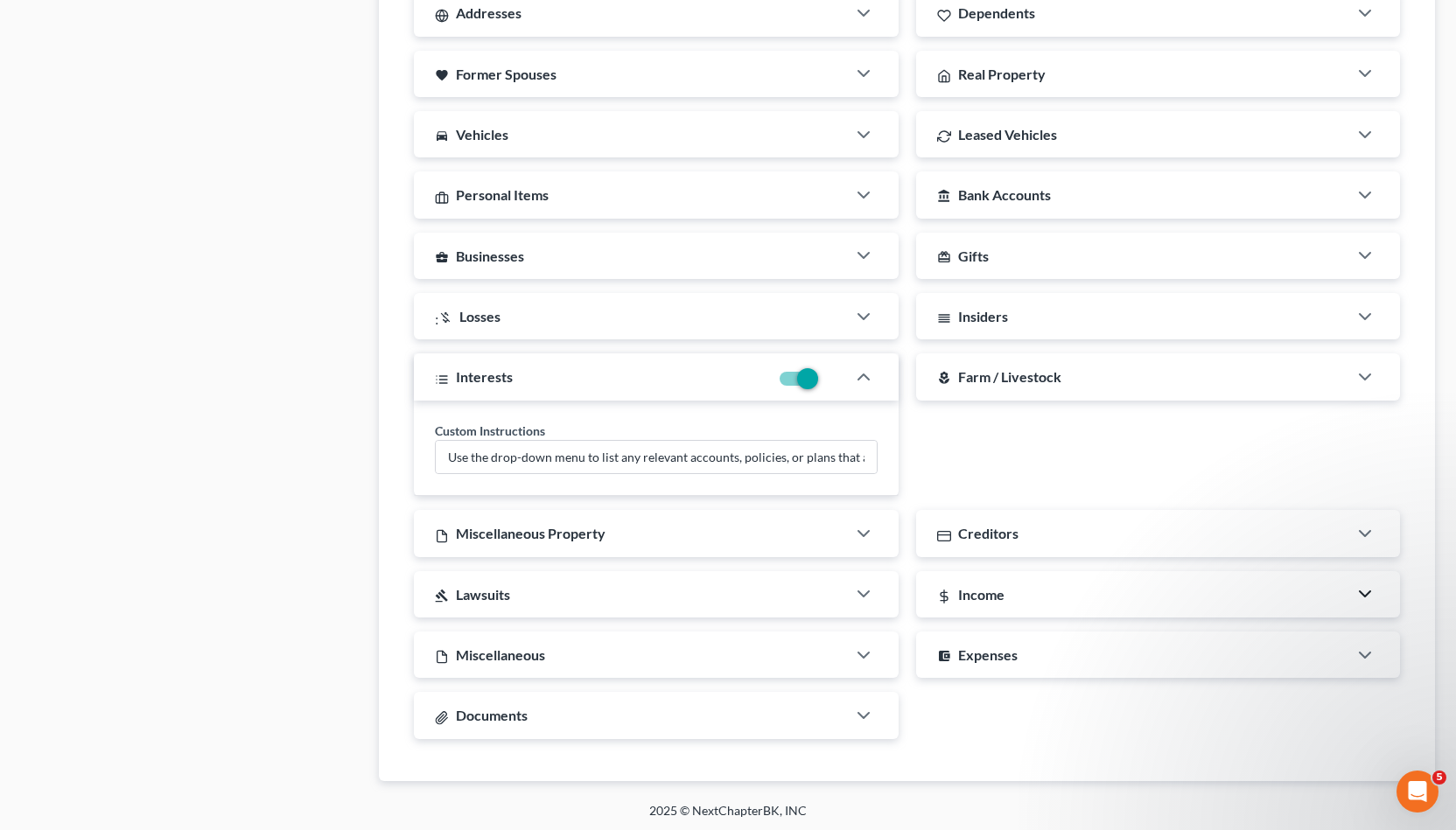
click at [1198, 613] on div "Income" at bounding box center [1132, 594] width 432 height 46
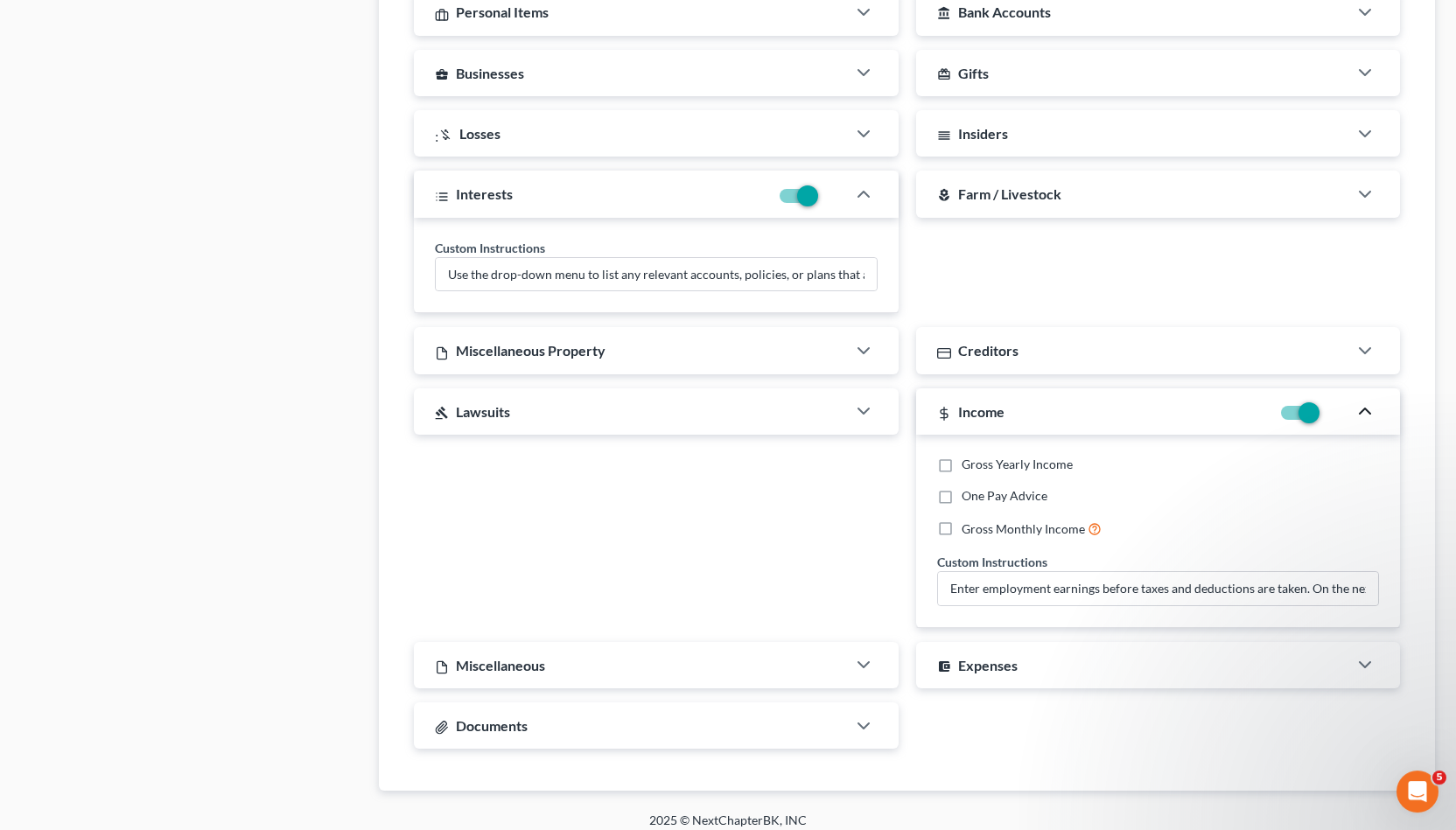
scroll to position [1476, 0]
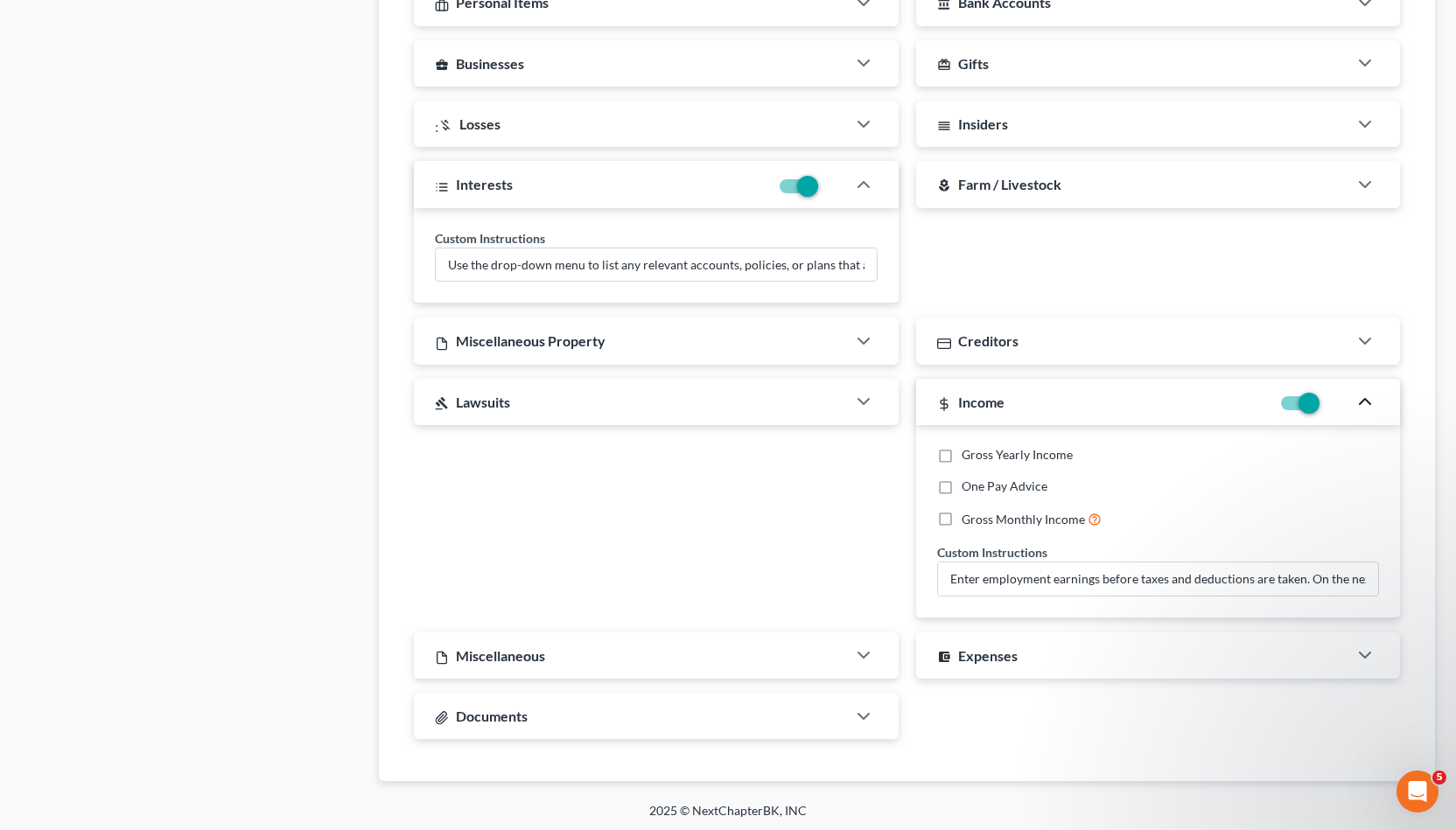
click at [784, 657] on div "Miscellaneous" at bounding box center [629, 655] width 432 height 46
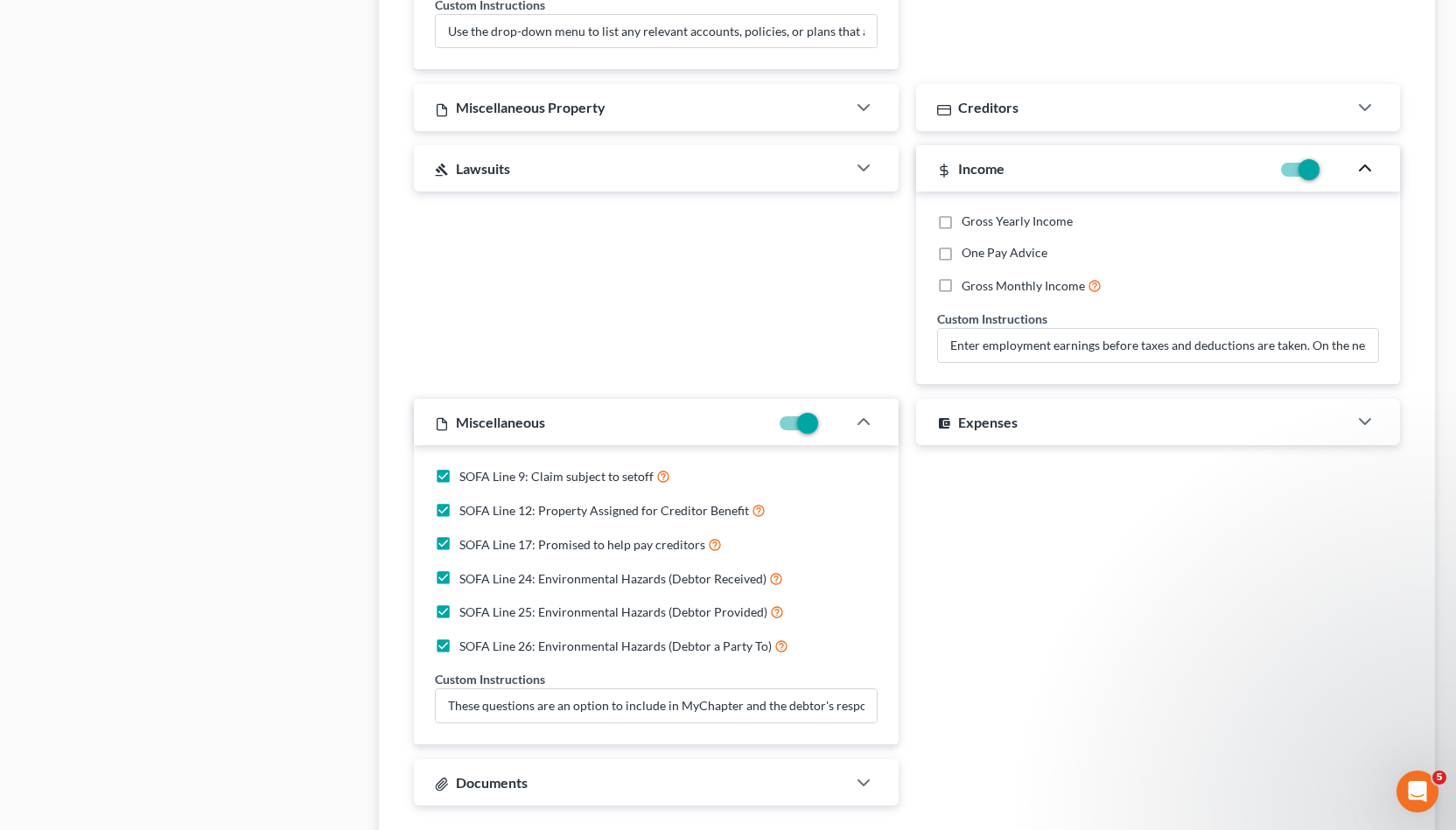
scroll to position [1701, 0]
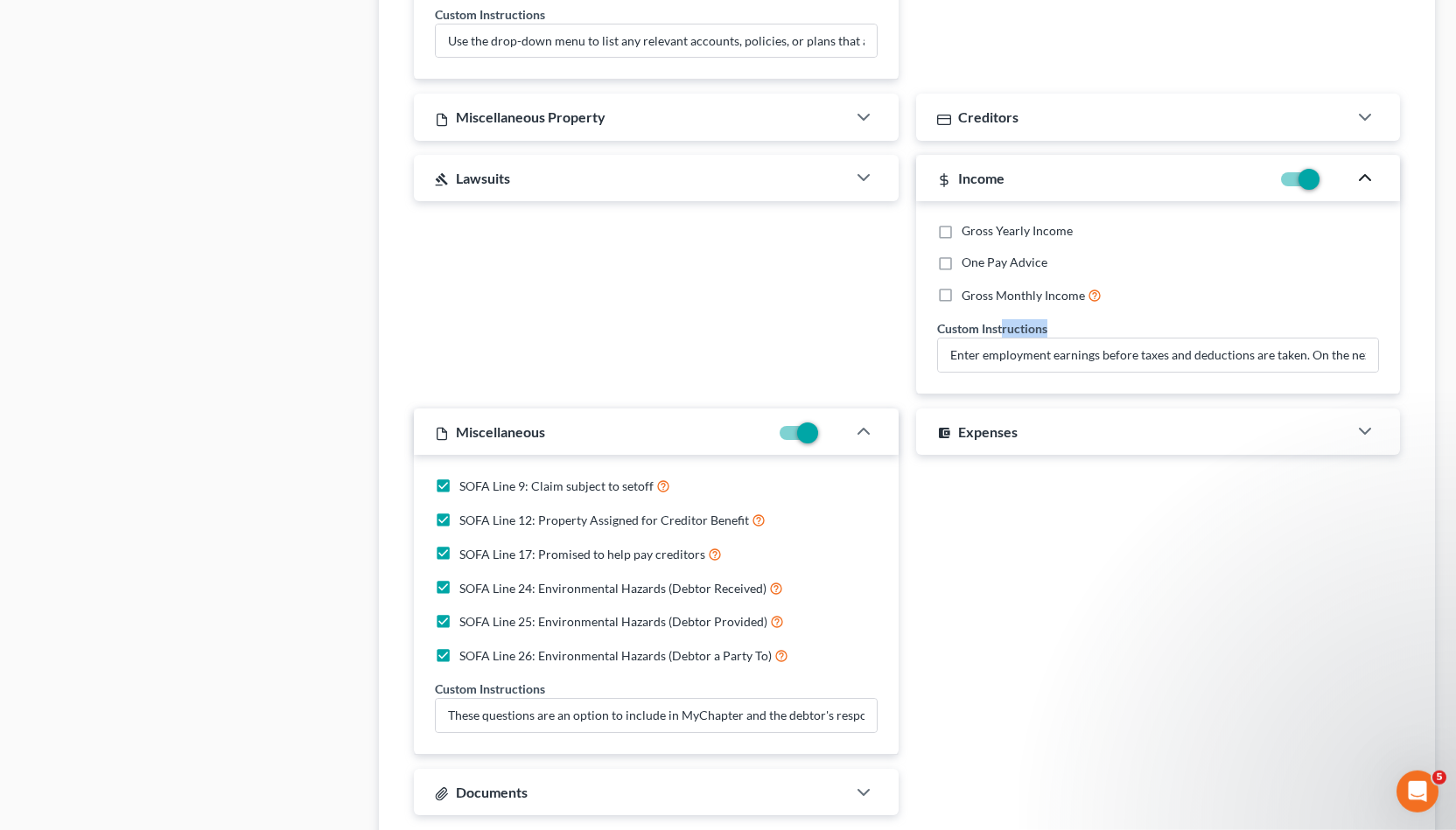
drag, startPoint x: 1003, startPoint y: 330, endPoint x: 1174, endPoint y: 332, distance: 171.0
click at [1174, 332] on div "Custom Instructions Enter employment earnings before taxes and deductions are t…" at bounding box center [1158, 346] width 443 height 53
drag, startPoint x: 1154, startPoint y: 366, endPoint x: 1446, endPoint y: 288, distance: 302.2
click at [1378, 338] on input "Enter employment earnings before taxes and deductions are taken. On the next ta…" at bounding box center [1158, 355] width 441 height 33
click at [1323, 184] on label at bounding box center [1323, 184] width 0 height 0
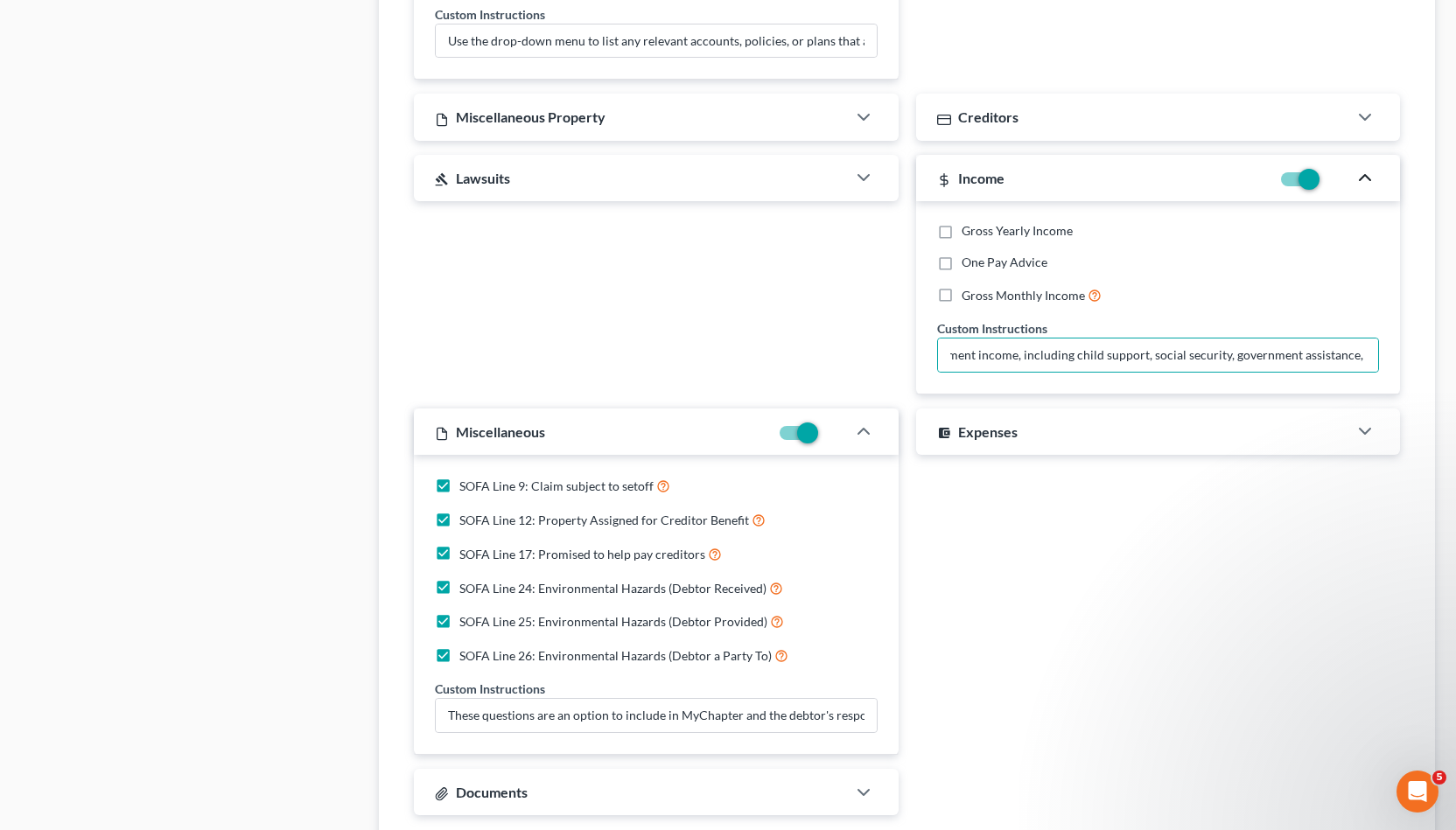
click at [1330, 174] on input "checkbox" at bounding box center [1335, 176] width 11 height 11
click at [1304, 174] on span at bounding box center [1298, 179] width 42 height 21
click at [1307, 183] on span at bounding box center [1298, 179] width 42 height 21
click at [1307, 176] on span at bounding box center [1298, 179] width 42 height 21
click at [1323, 184] on label at bounding box center [1323, 184] width 0 height 0
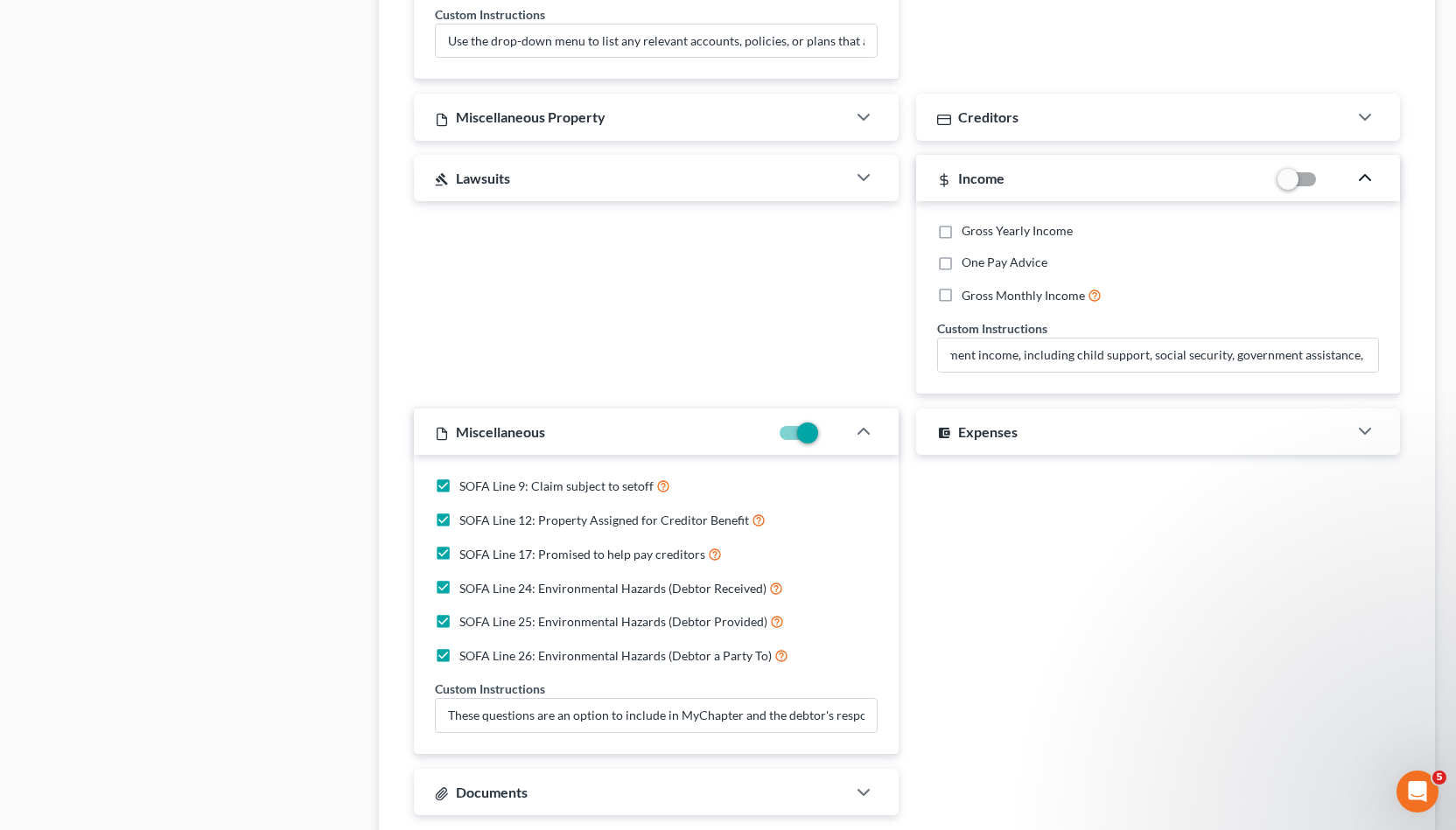
click at [1330, 177] on input "checkbox" at bounding box center [1335, 176] width 11 height 11
checkbox input "true"
click at [1373, 174] on icon "button" at bounding box center [1365, 177] width 21 height 21
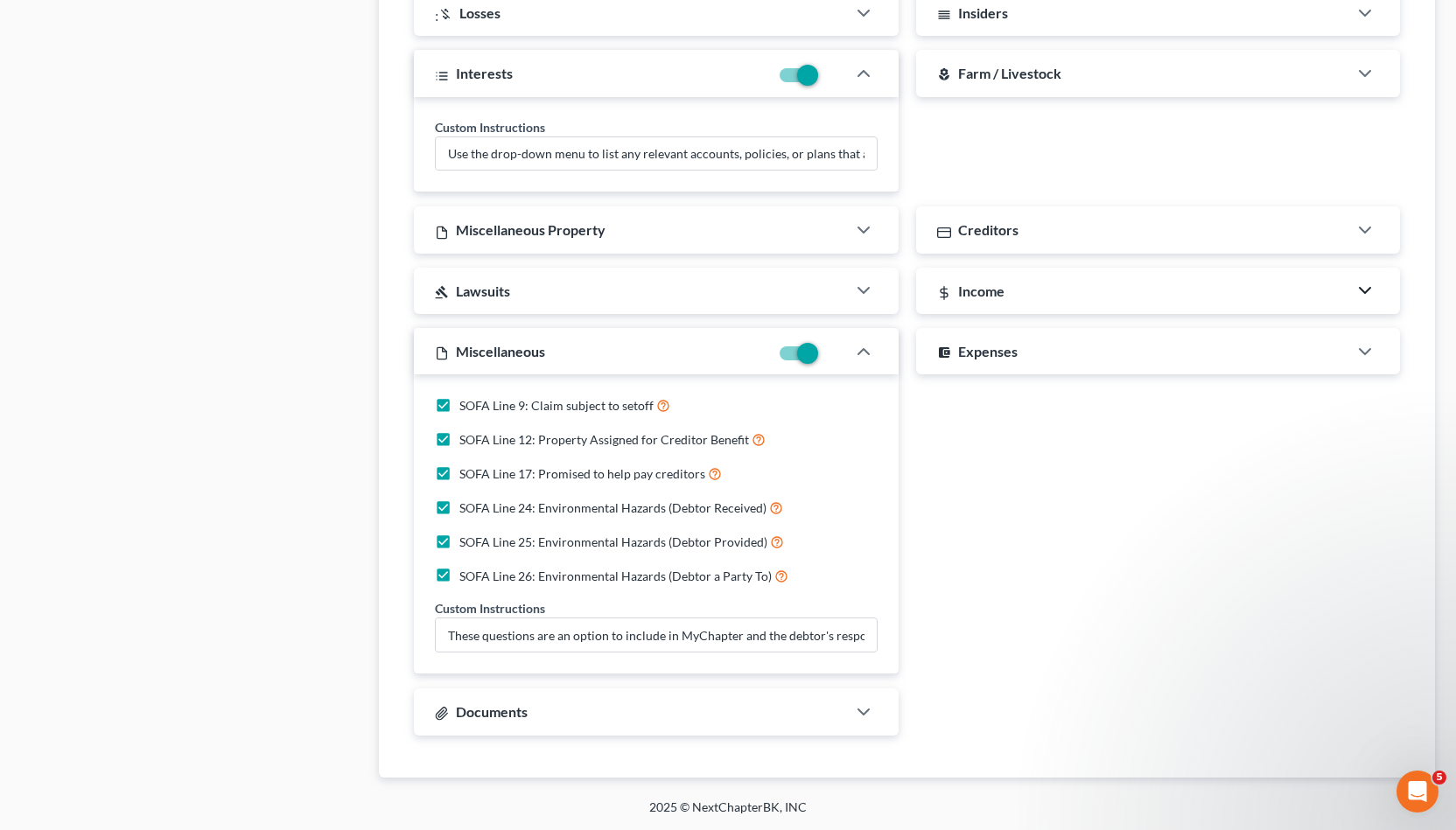
scroll to position [1583, 0]
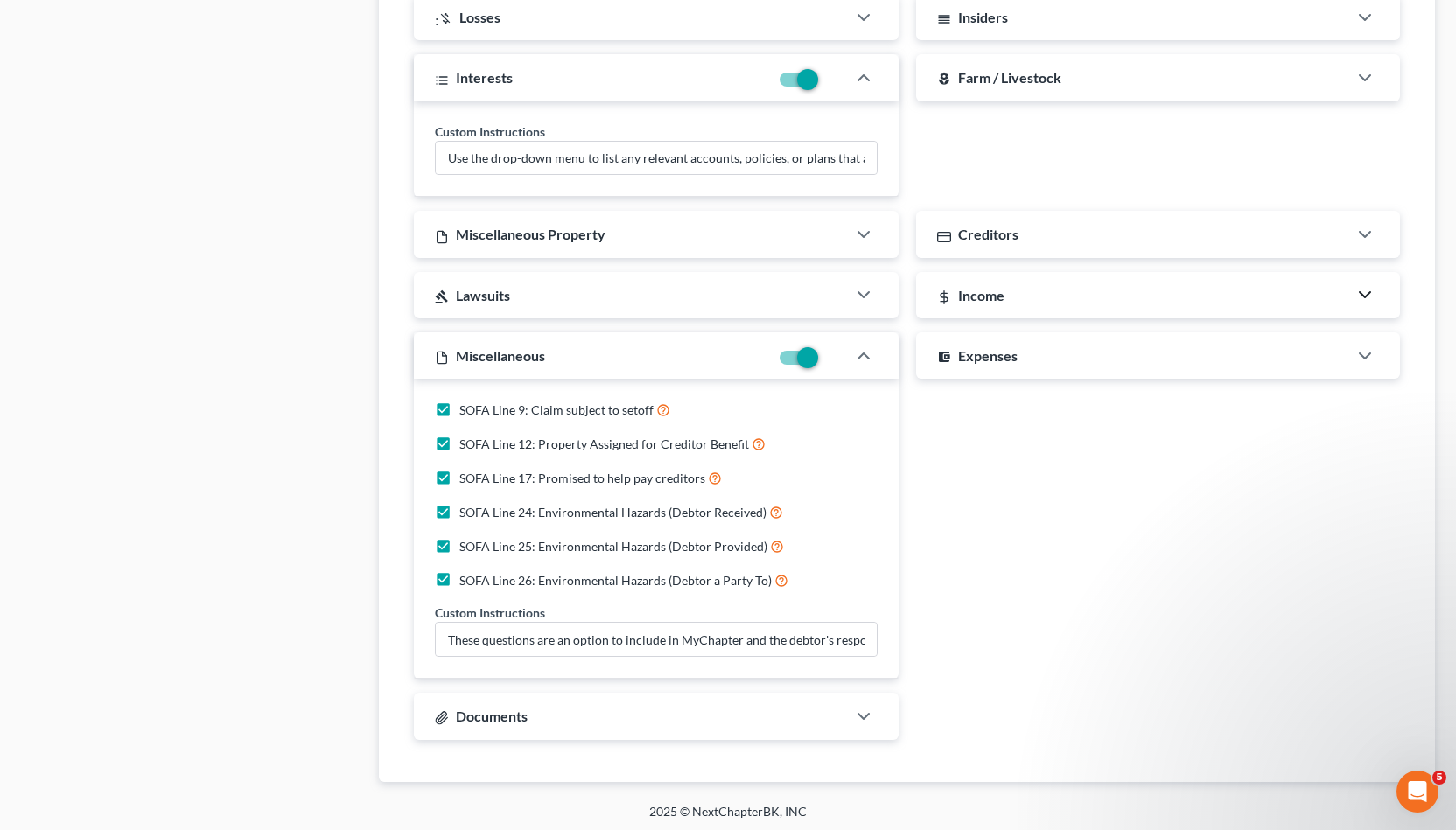
click at [1253, 289] on div "Income" at bounding box center [1132, 295] width 432 height 46
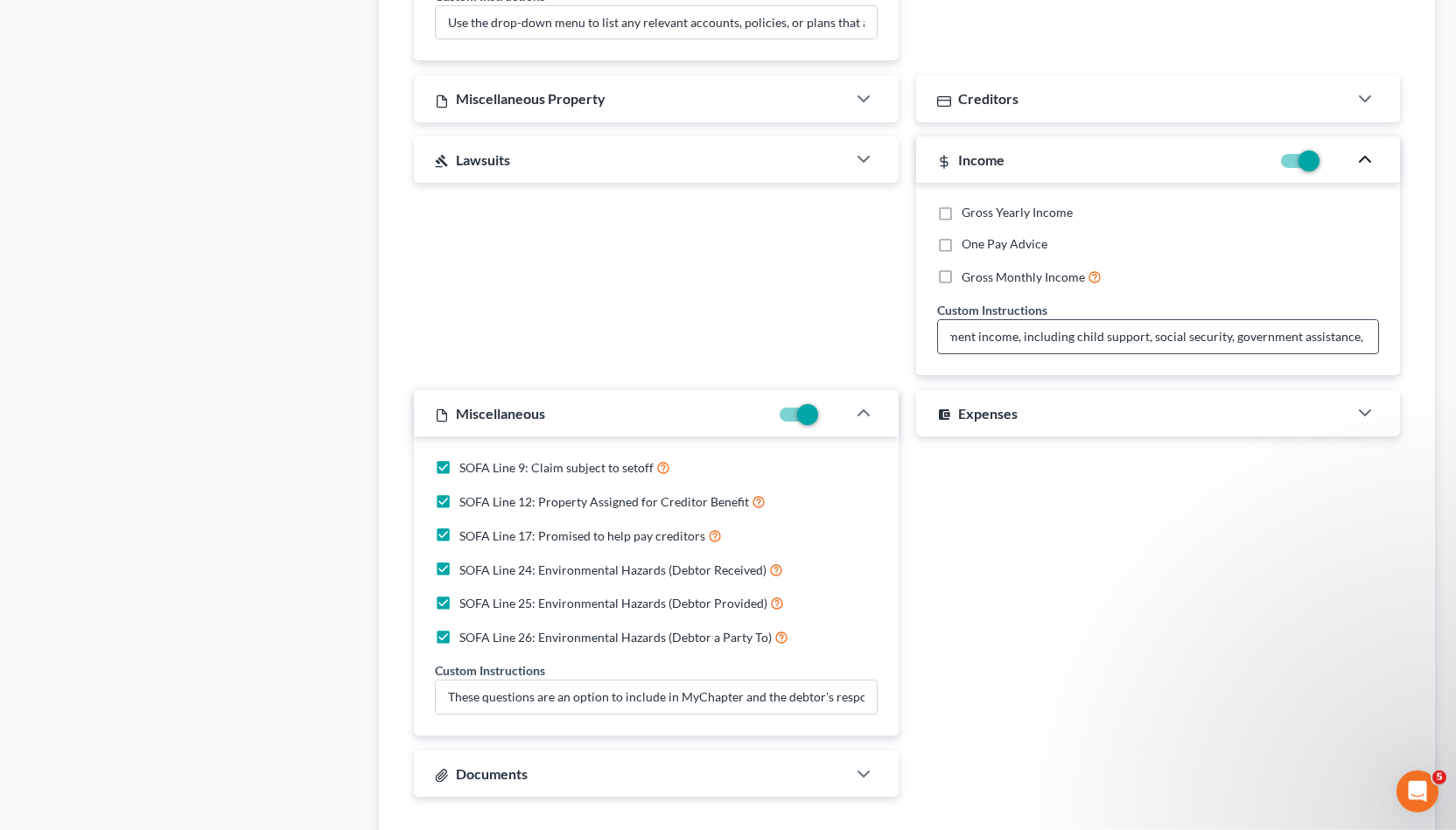
scroll to position [1725, 0]
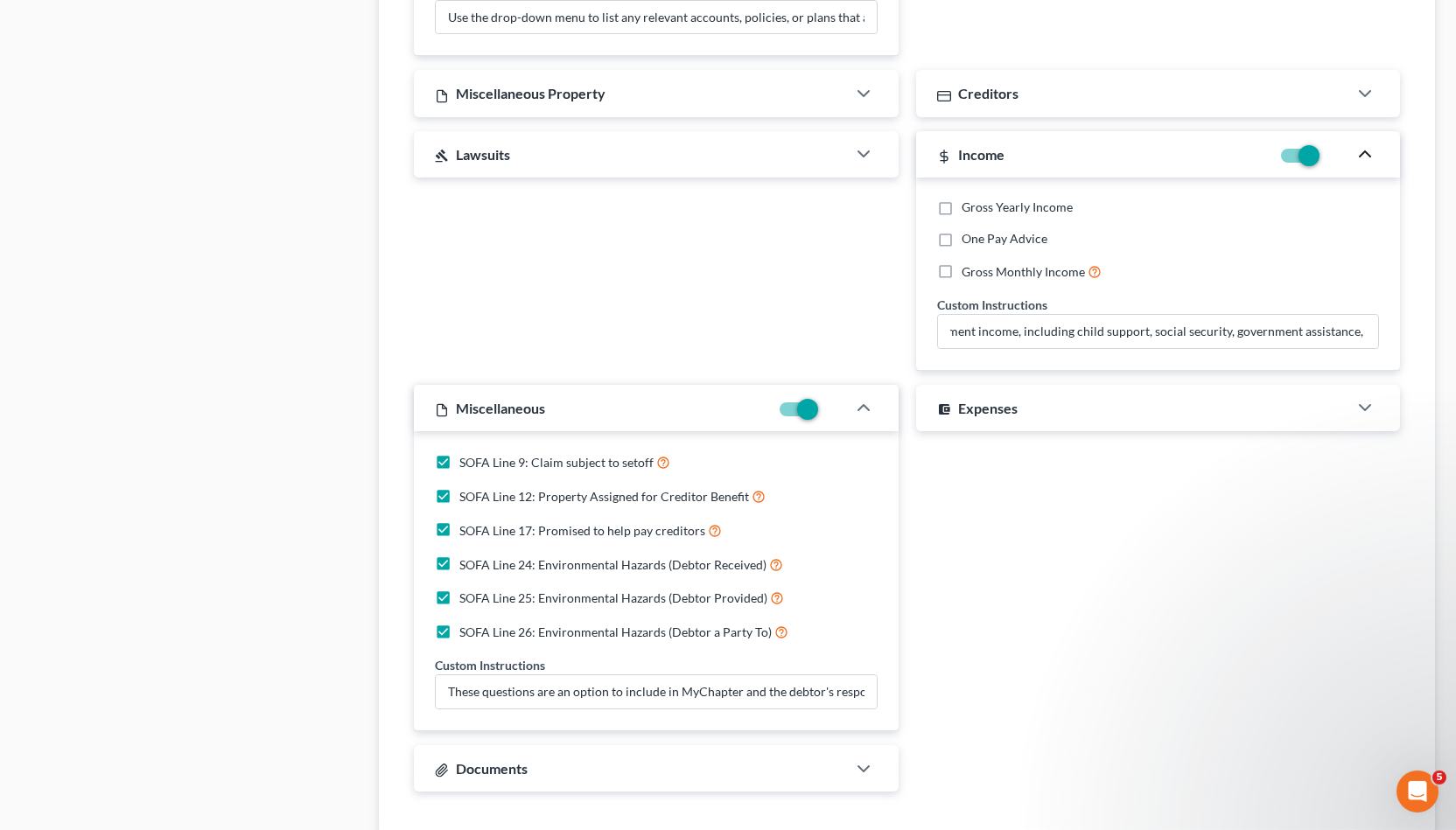
click at [997, 202] on span "Gross Yearly Income" at bounding box center [1017, 207] width 111 height 15
click at [980, 202] on input "Gross Yearly Income" at bounding box center [974, 204] width 11 height 11
click at [961, 204] on label "Gross Yearly Income" at bounding box center [1017, 207] width 111 height 18
click at [969, 204] on input "Gross Yearly Income" at bounding box center [974, 204] width 11 height 11
checkbox input "false"
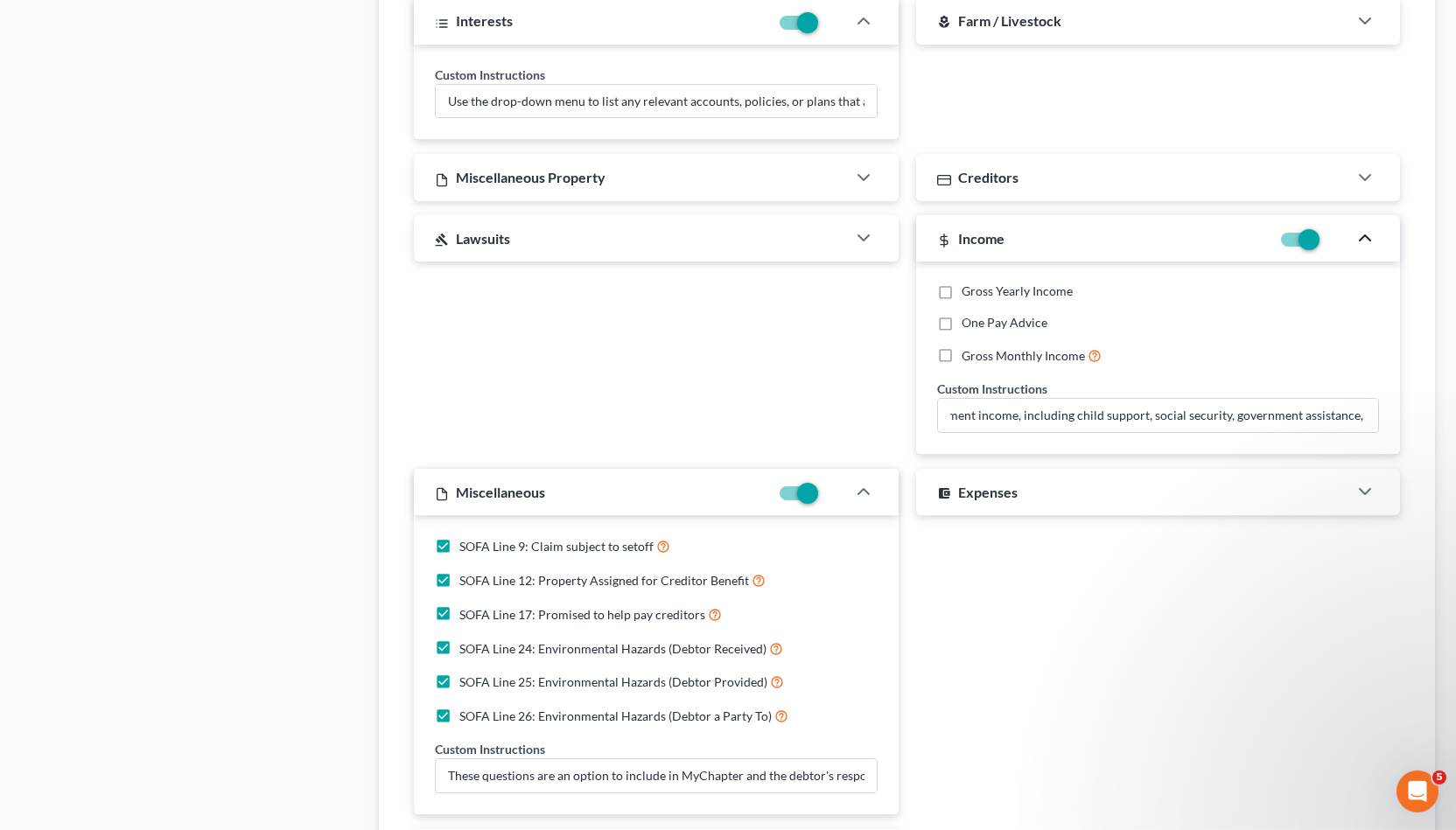
scroll to position [1613, 0]
